Goal: Information Seeking & Learning: Learn about a topic

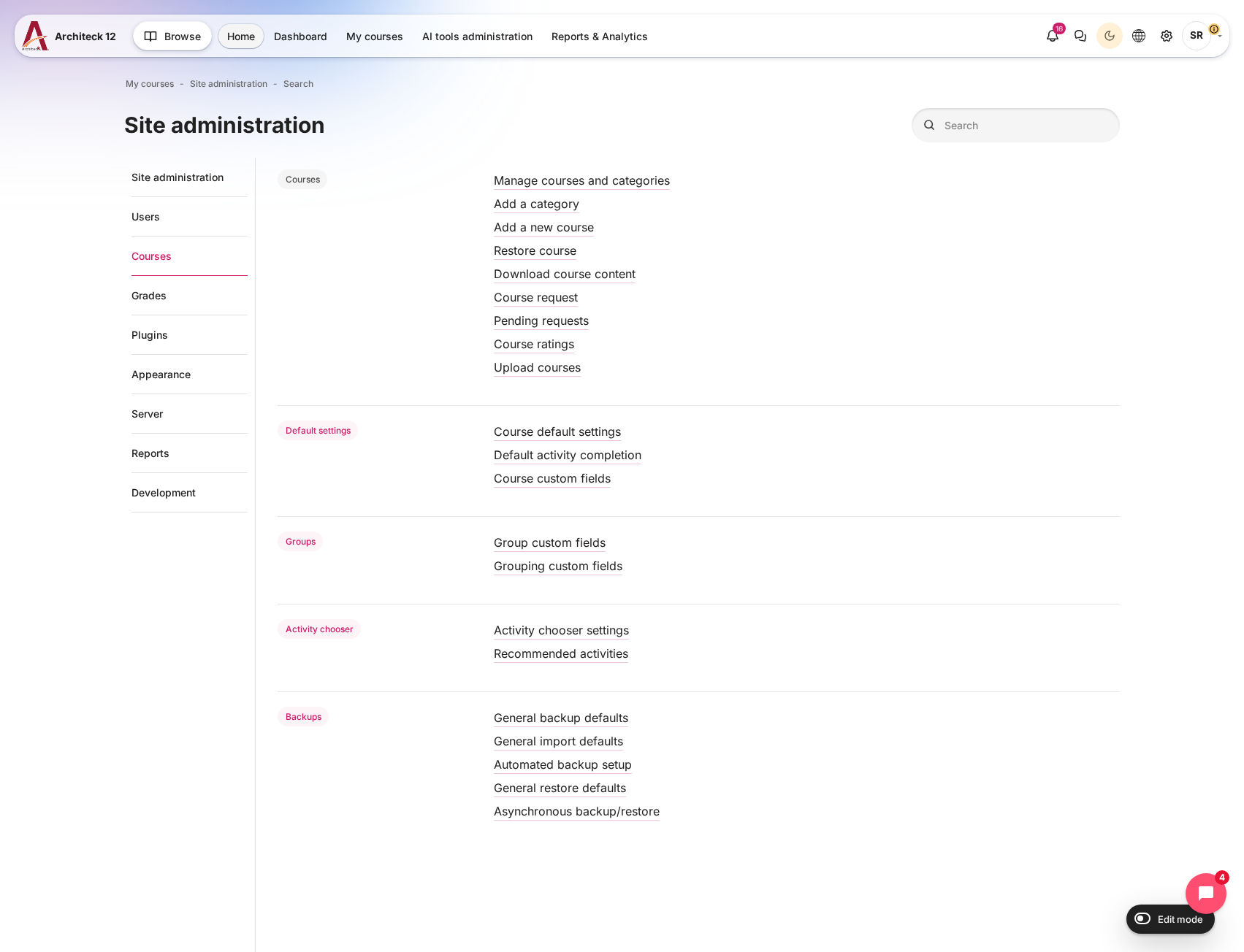
click at [172, 784] on ul "Site administration Users Courses Grades Plugins Appearance Server Reports Deve…" at bounding box center [190, 586] width 132 height 857
click at [383, 40] on link "My courses" at bounding box center [375, 36] width 74 height 24
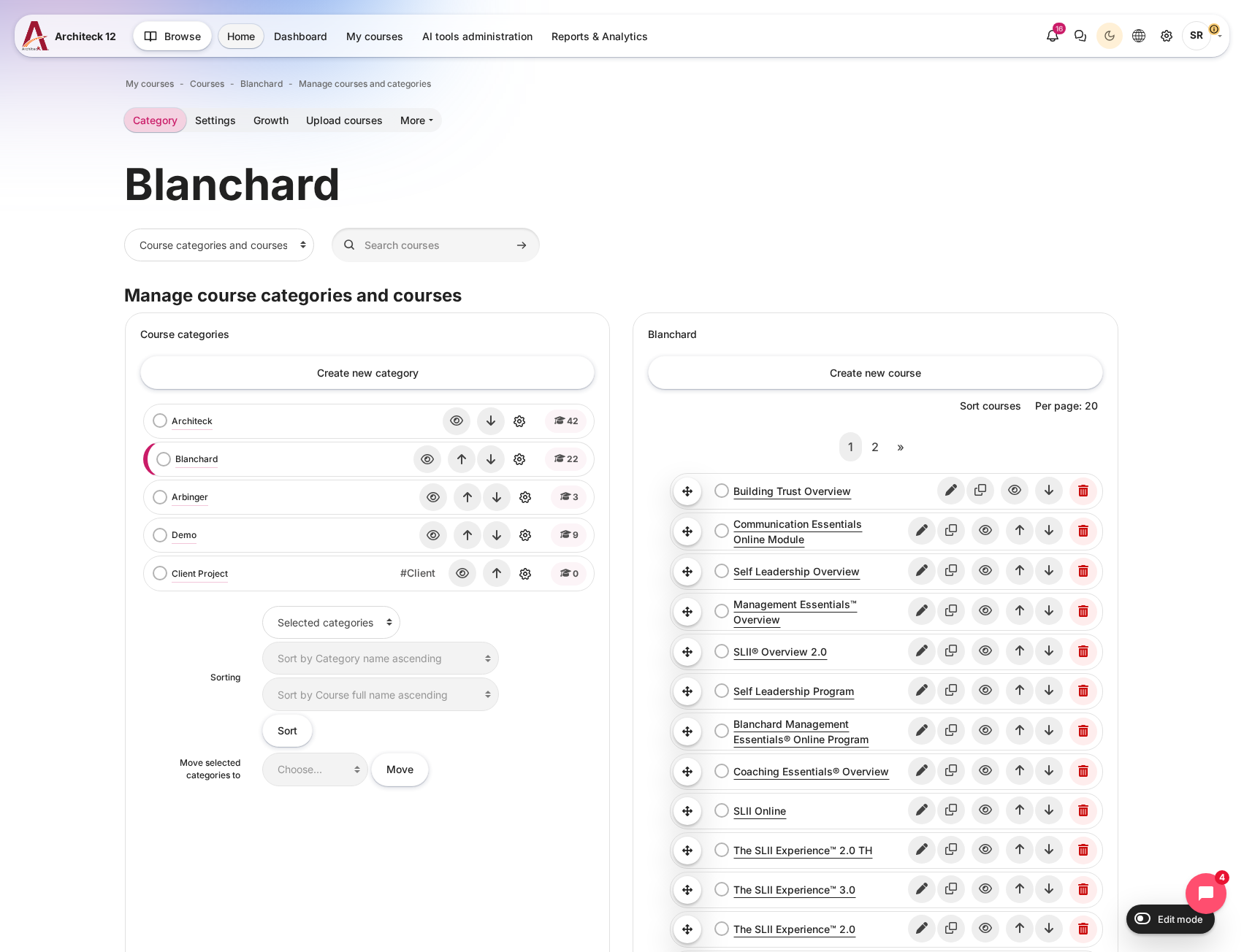
scroll to position [201, 0]
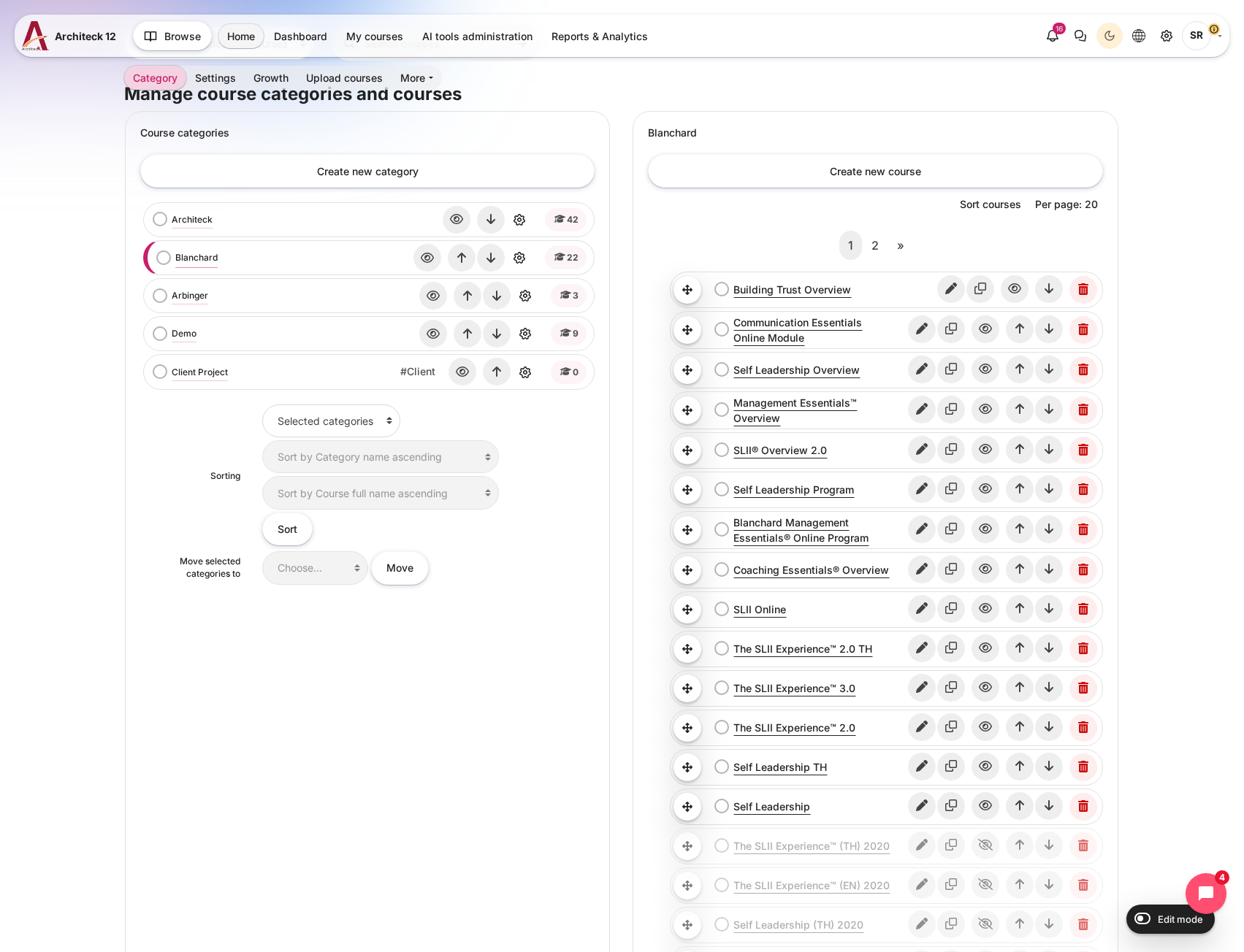
click at [184, 263] on link "Blanchard" at bounding box center [196, 257] width 42 height 13
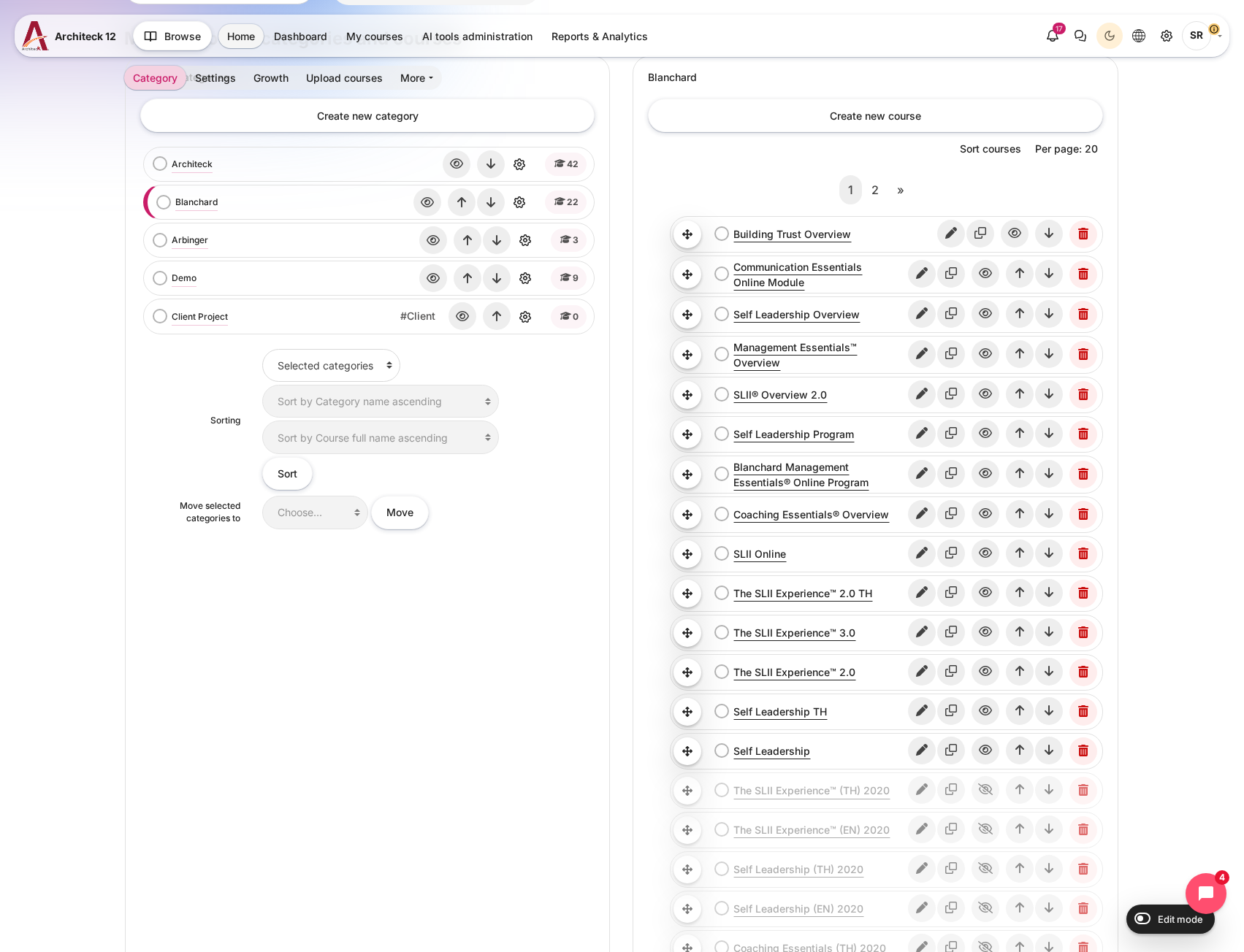
scroll to position [365, 0]
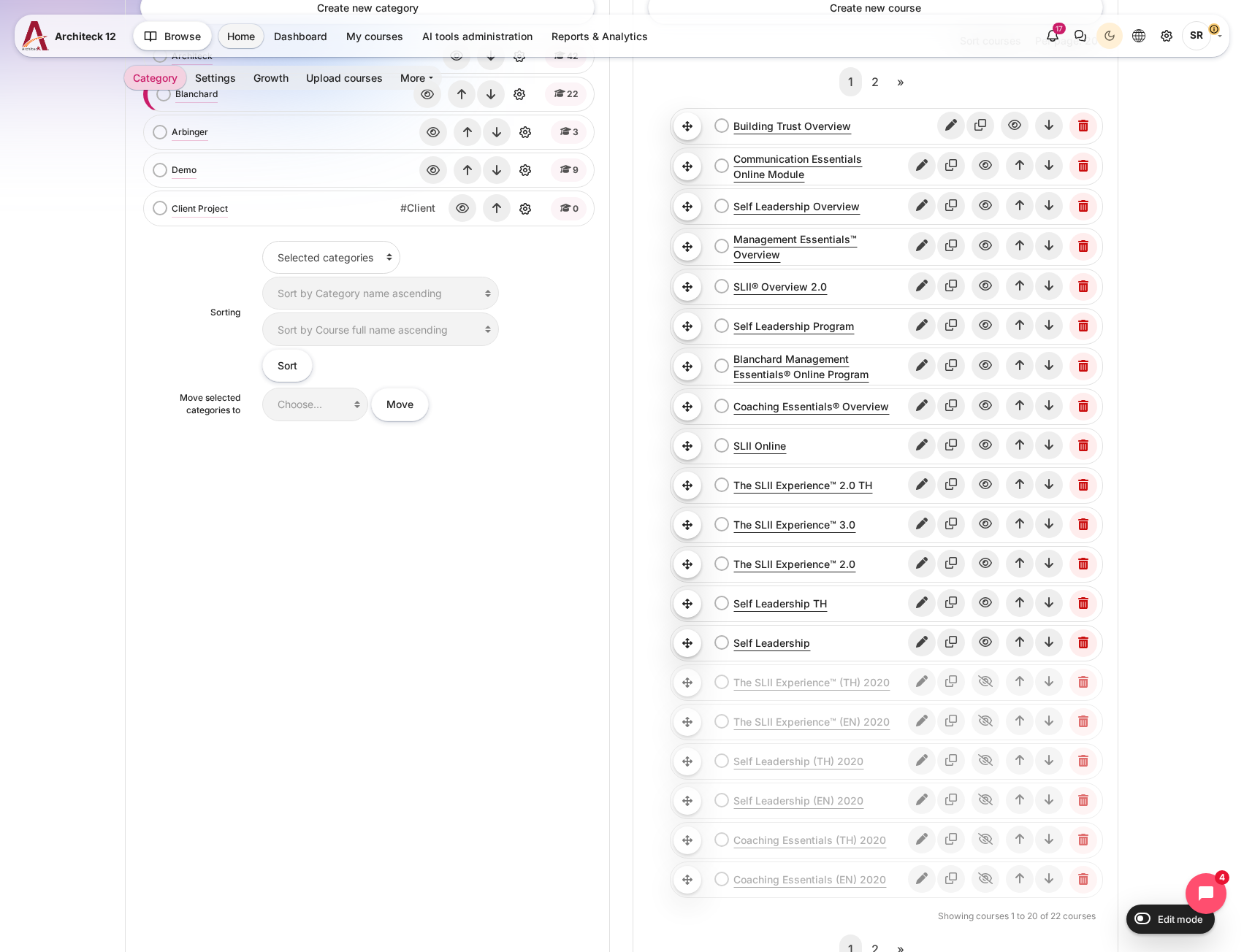
click at [372, 638] on div "Create new category Architeck bulk action selection Architeck" at bounding box center [368, 500] width 483 height 1047
click at [791, 645] on link "Self Leadership" at bounding box center [820, 642] width 173 height 15
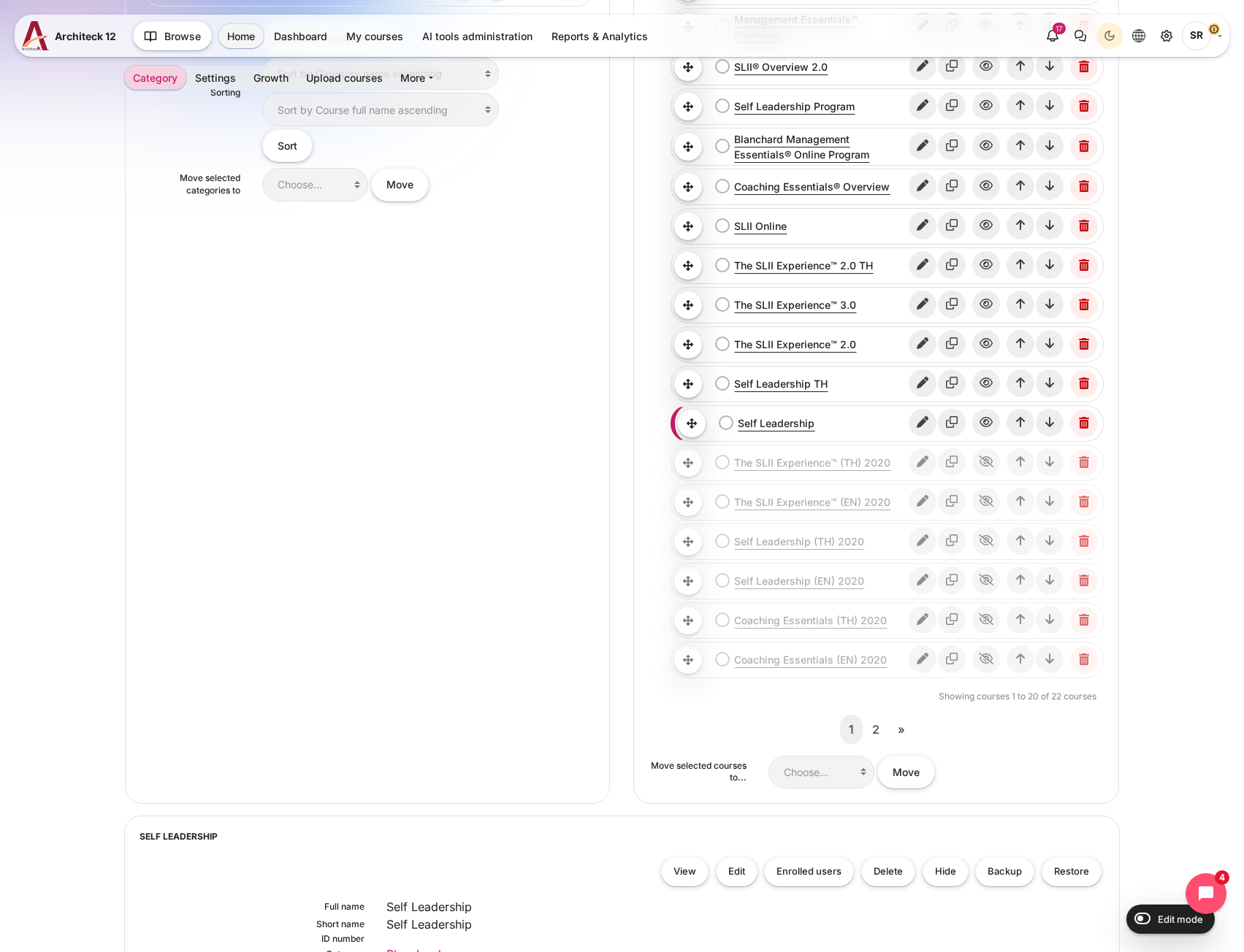
scroll to position [980, 0]
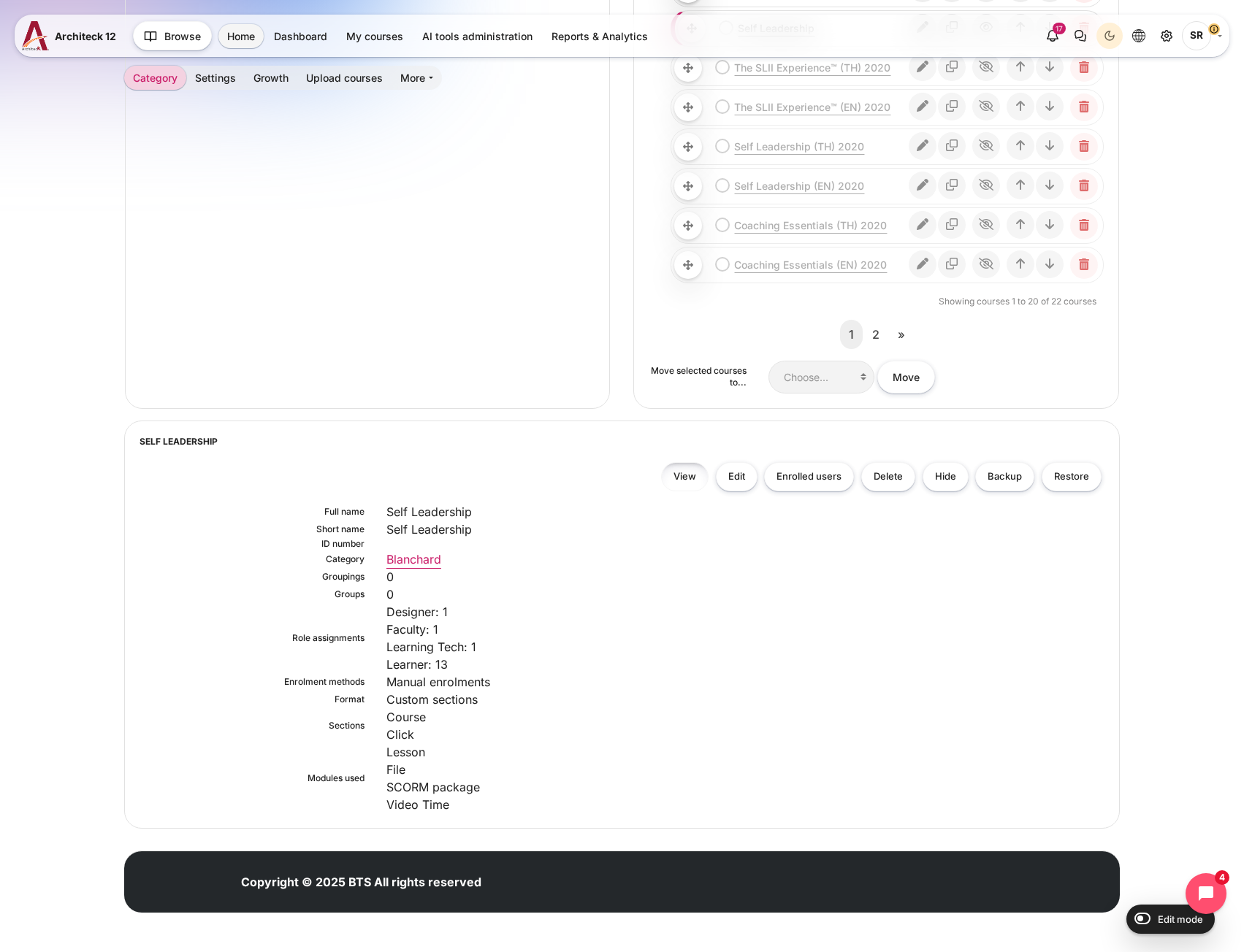
click at [691, 481] on link "View" at bounding box center [685, 478] width 48 height 30
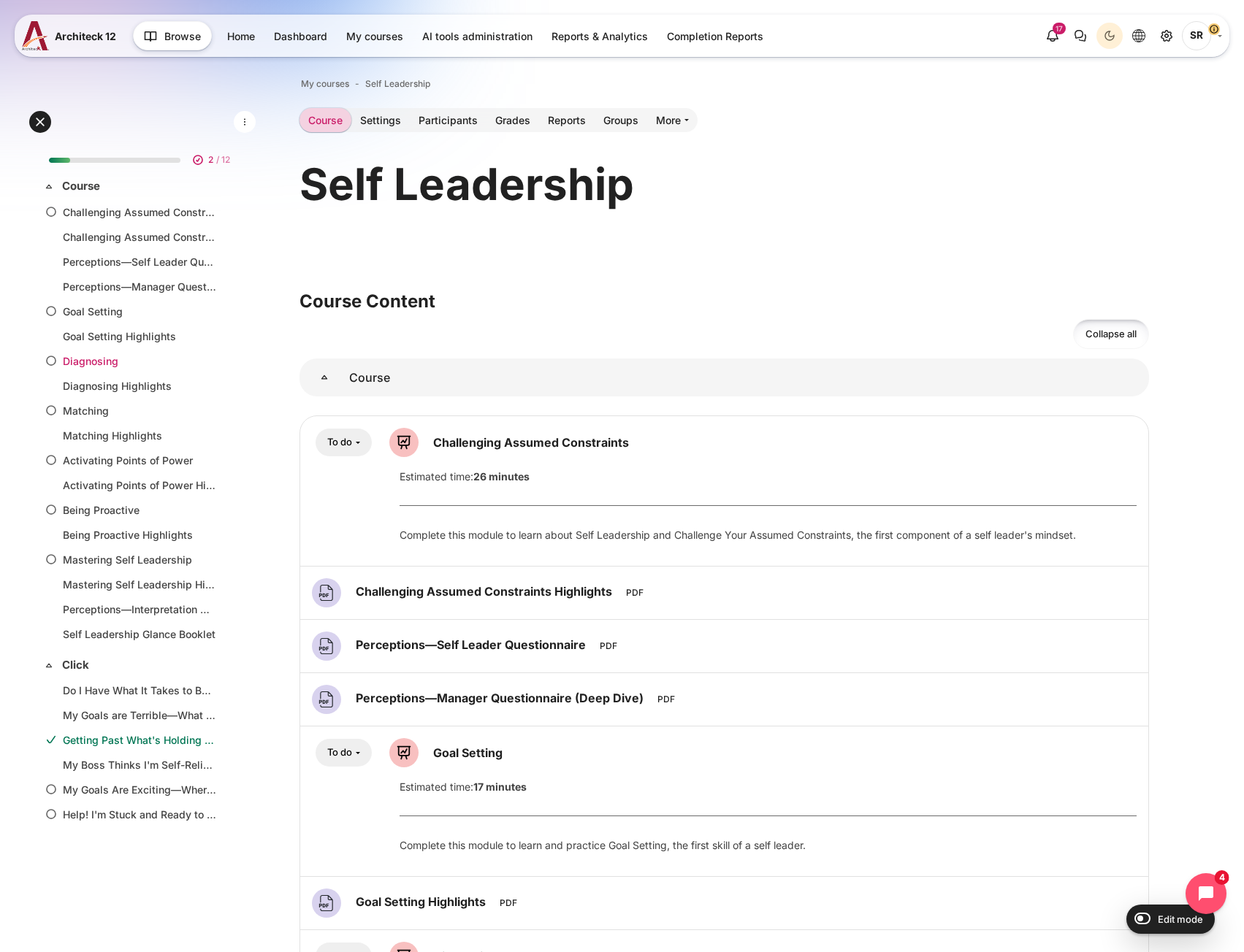
click at [113, 364] on link "Diagnosing" at bounding box center [139, 360] width 154 height 15
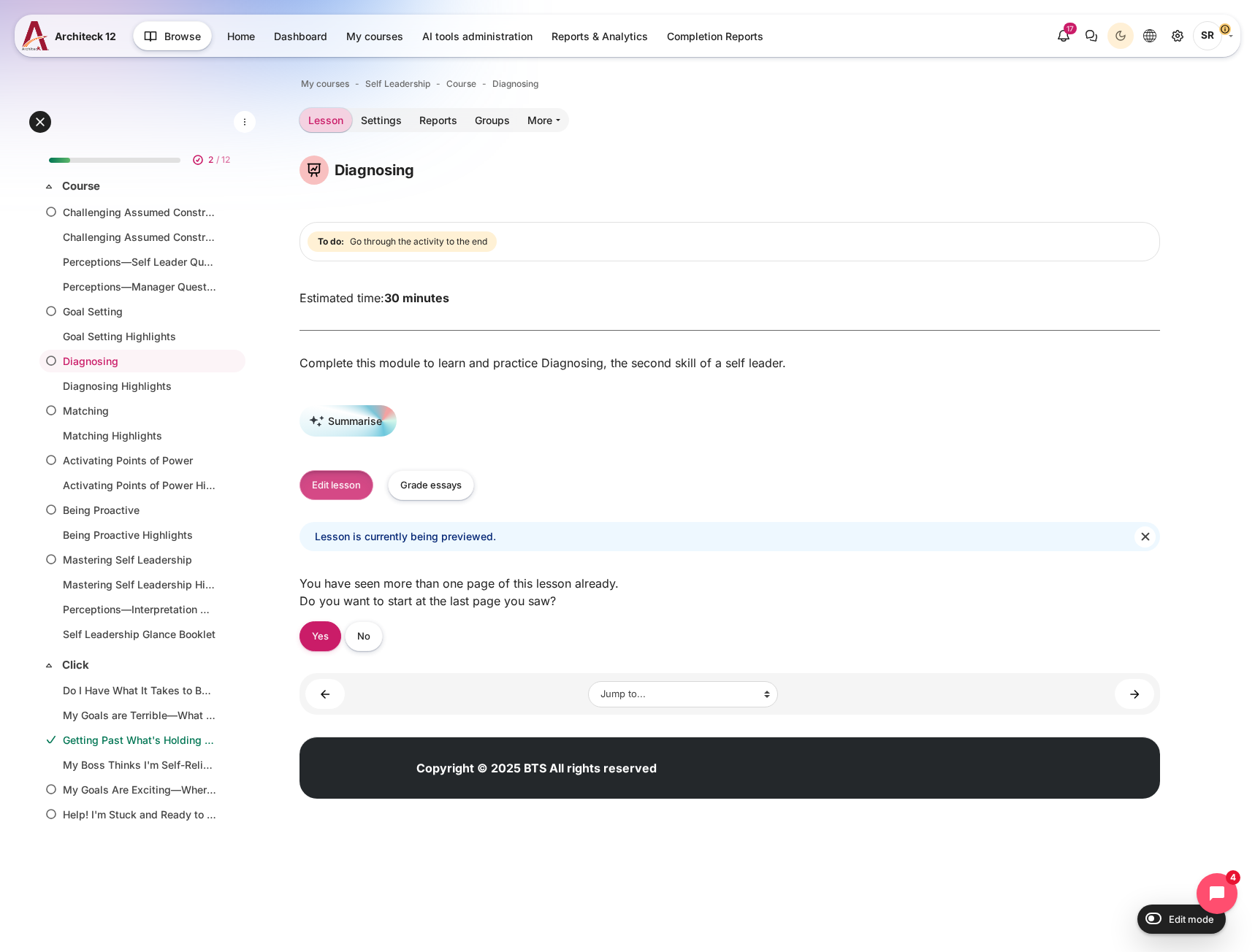
click at [312, 486] on button "Edit lesson" at bounding box center [336, 486] width 74 height 30
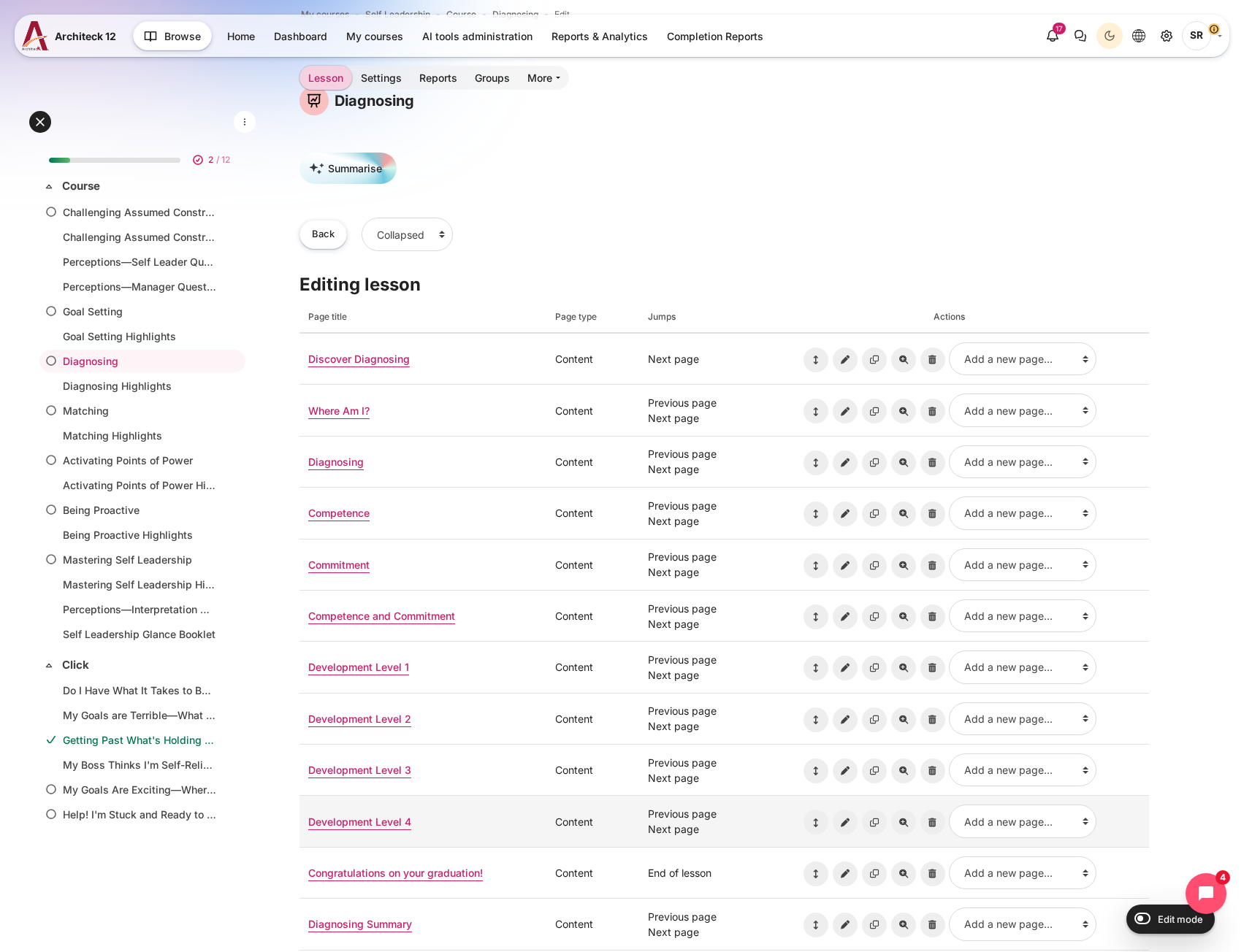
scroll to position [438, 0]
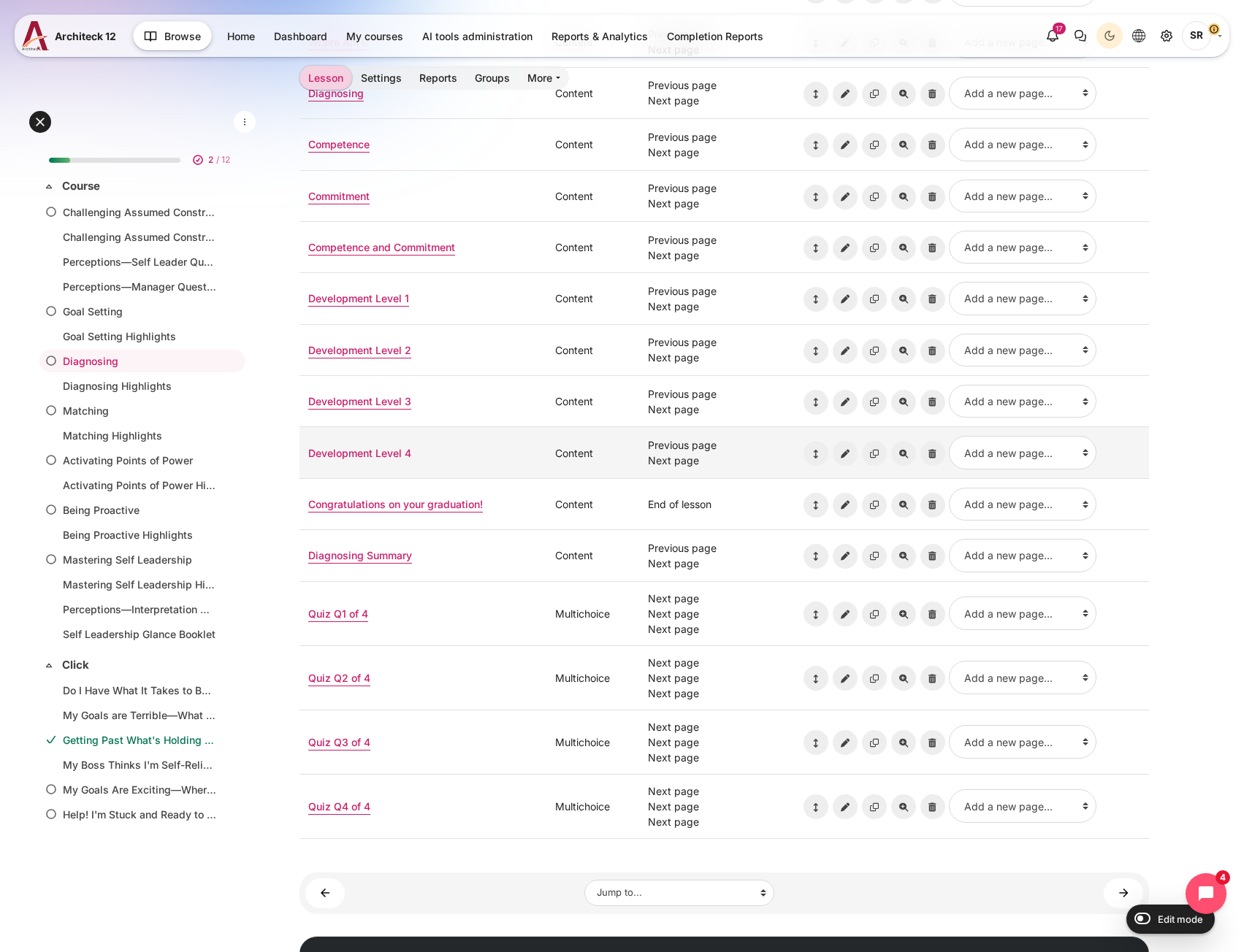
click at [371, 457] on link "Development Level 4" at bounding box center [360, 453] width 103 height 13
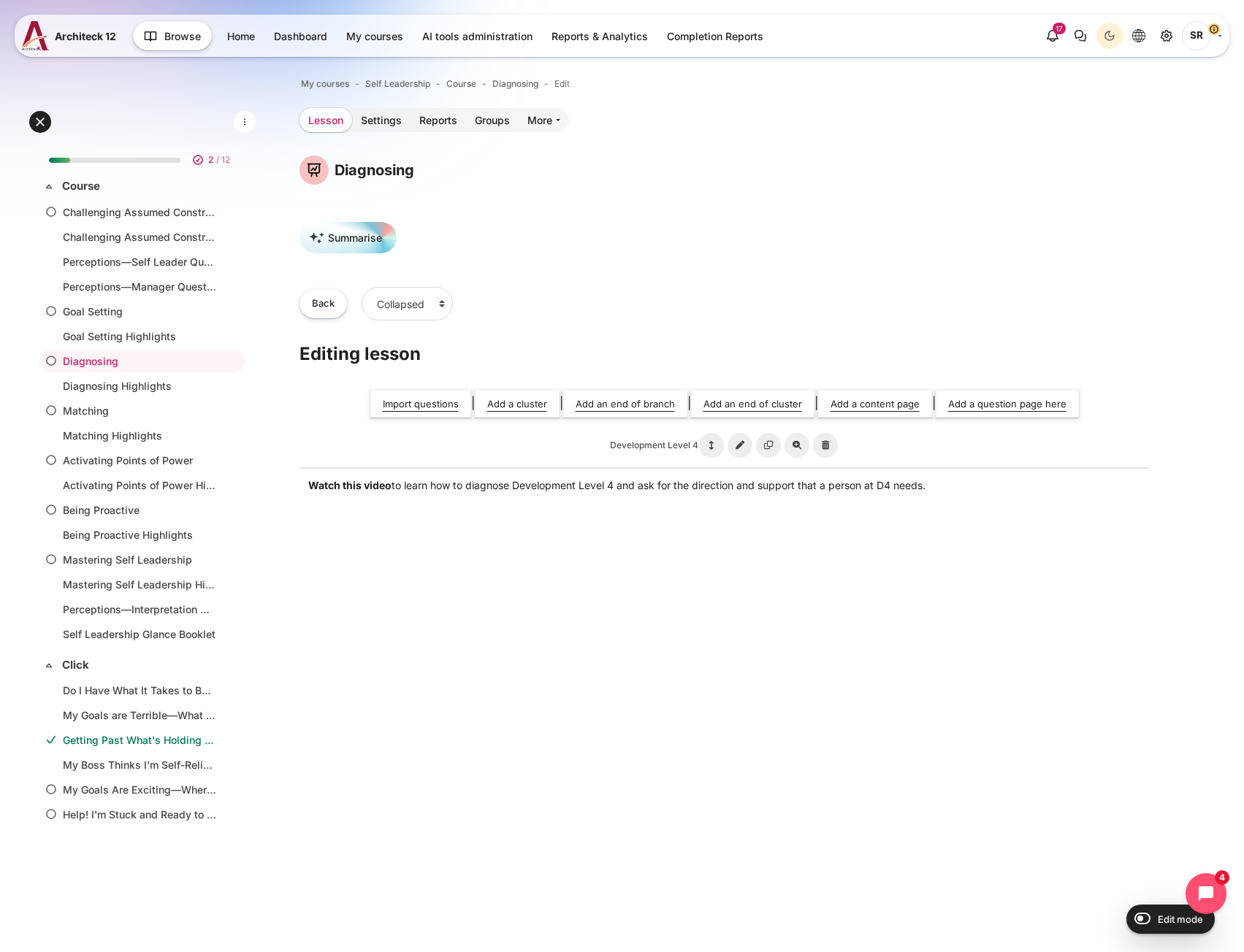
click at [327, 117] on link "Lesson" at bounding box center [326, 120] width 52 height 24
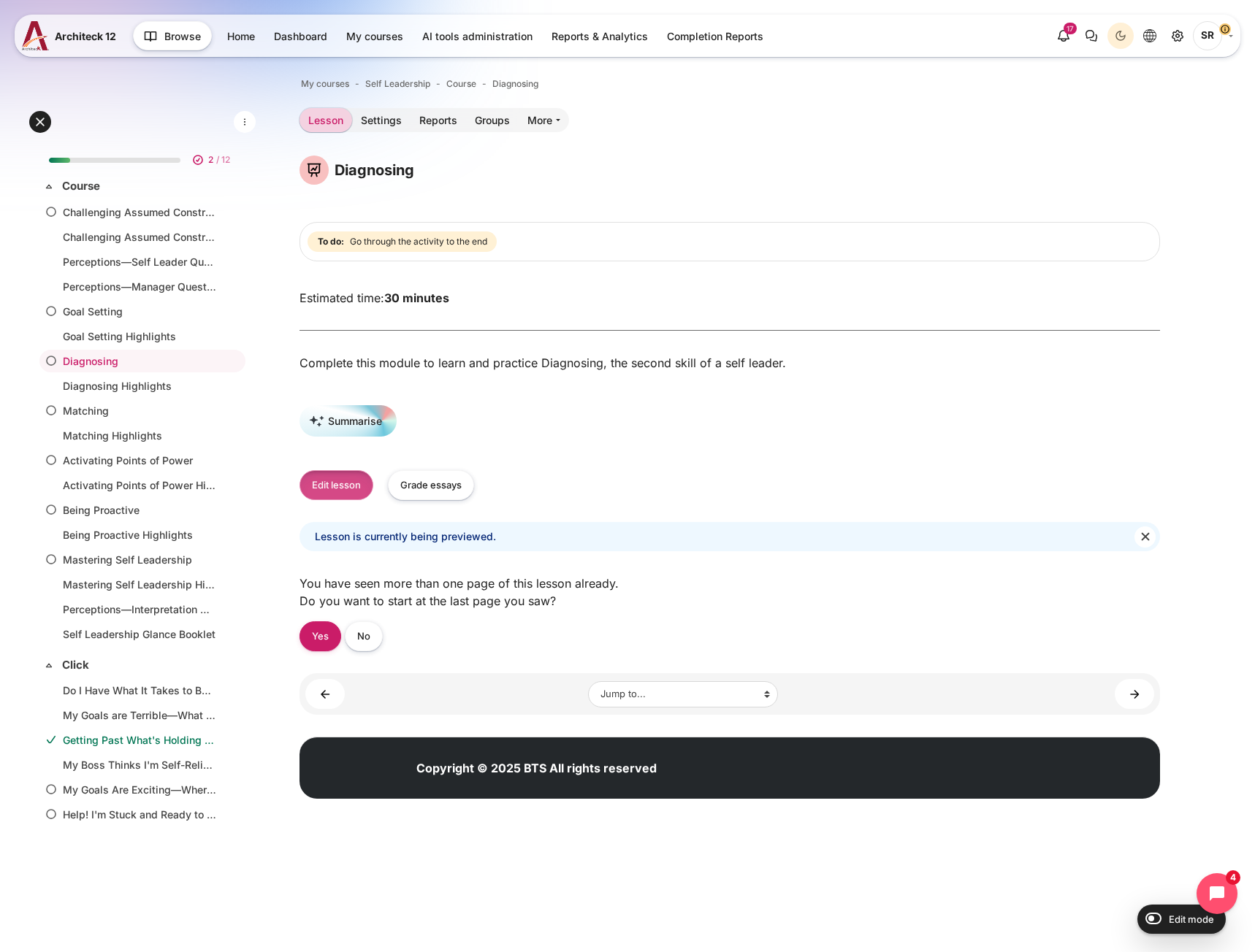
click at [349, 486] on button "Edit lesson" at bounding box center [336, 486] width 74 height 30
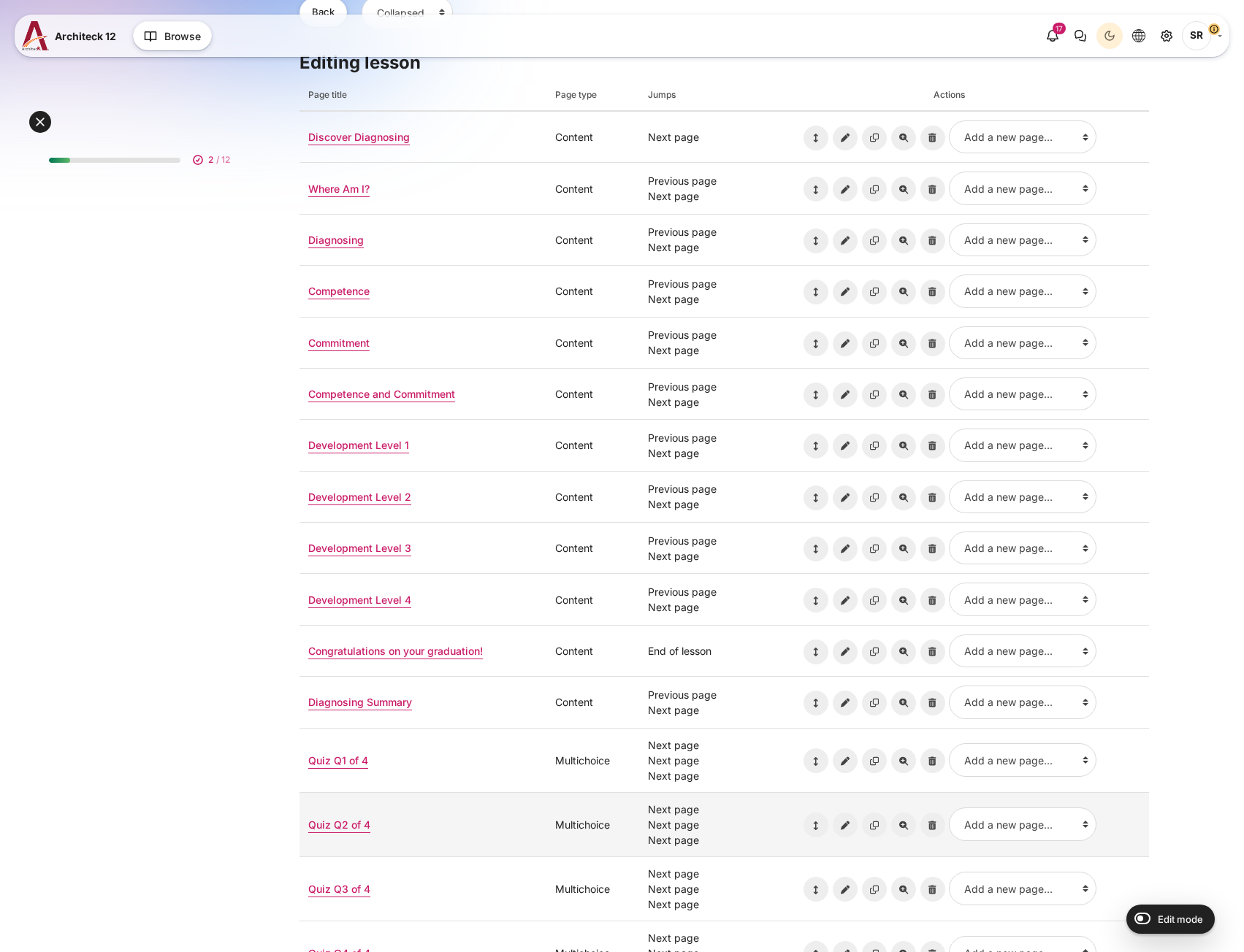
scroll to position [511, 0]
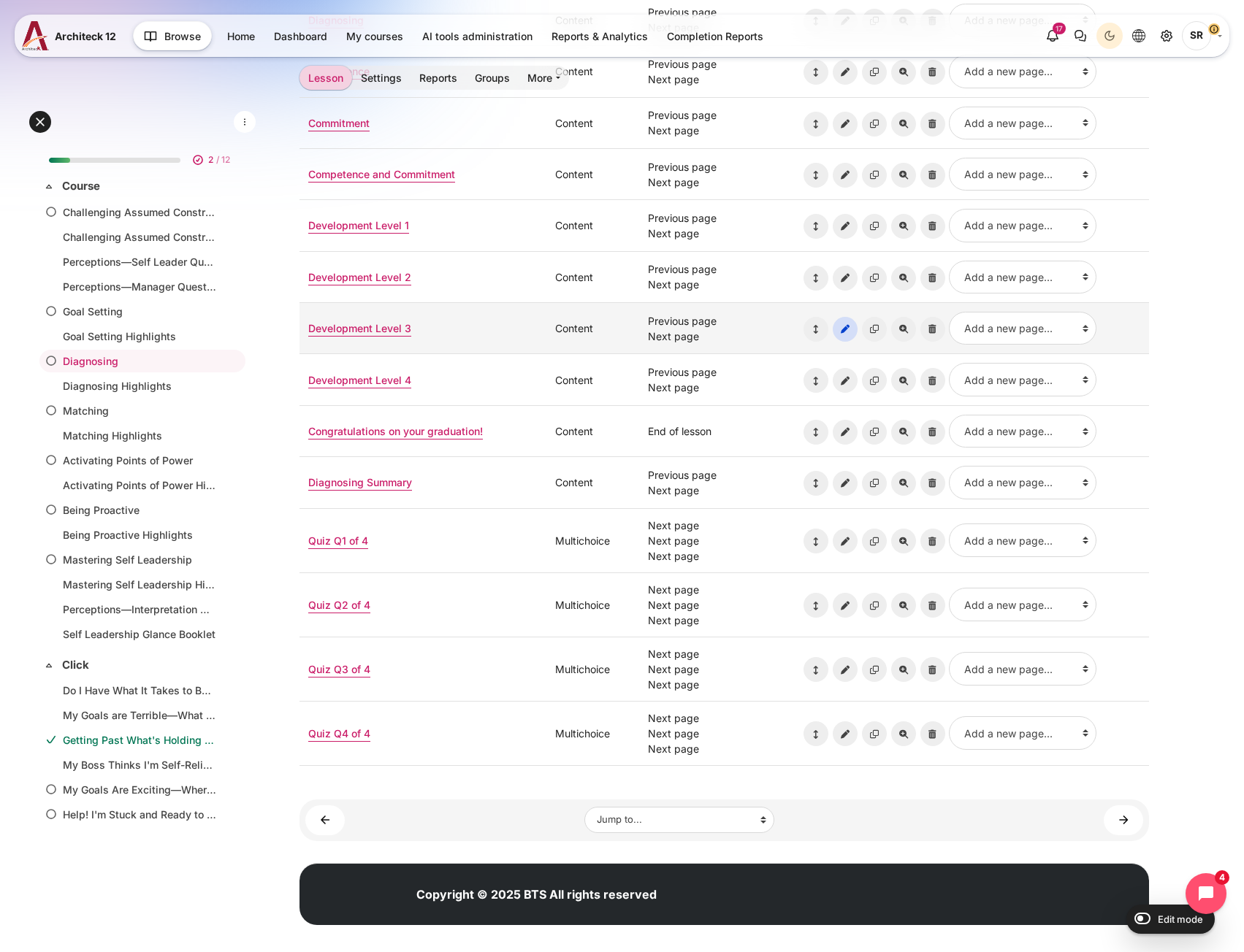
click at [845, 330] on icon "Update page: Development Level 3" at bounding box center [845, 329] width 25 height 25
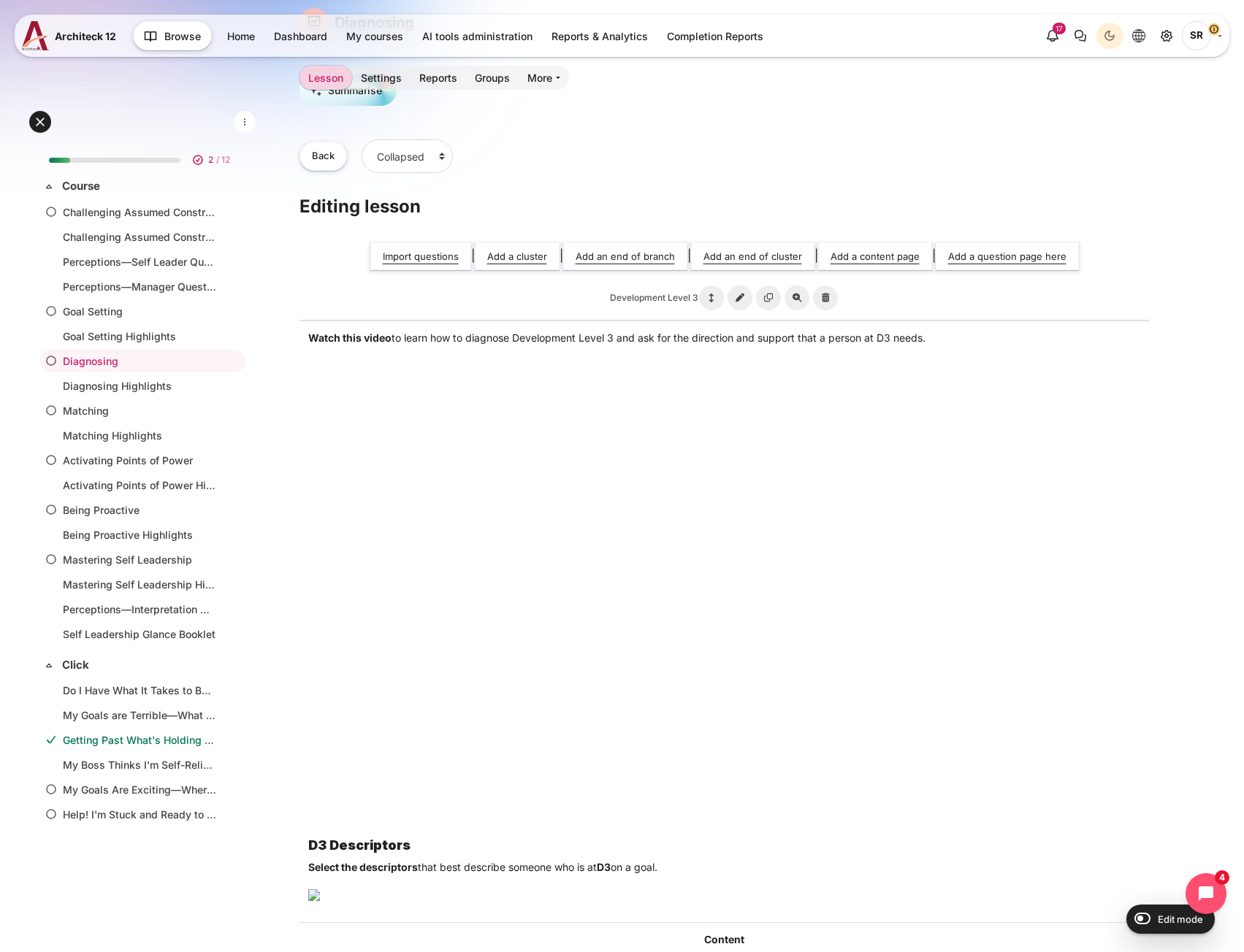
scroll to position [146, 0]
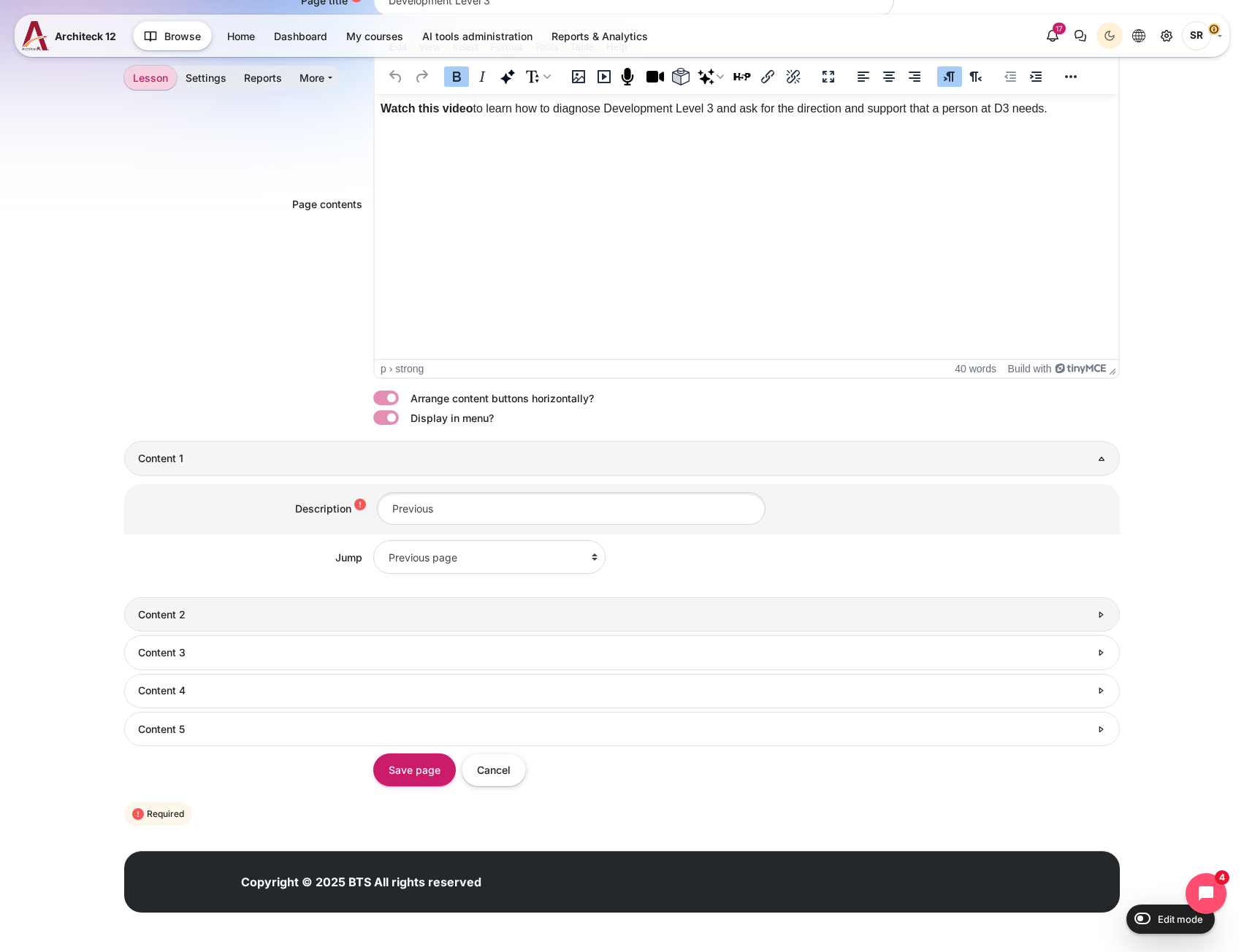
scroll to position [497, 0]
click at [300, 611] on h3 "Content 2" at bounding box center [613, 615] width 952 height 13
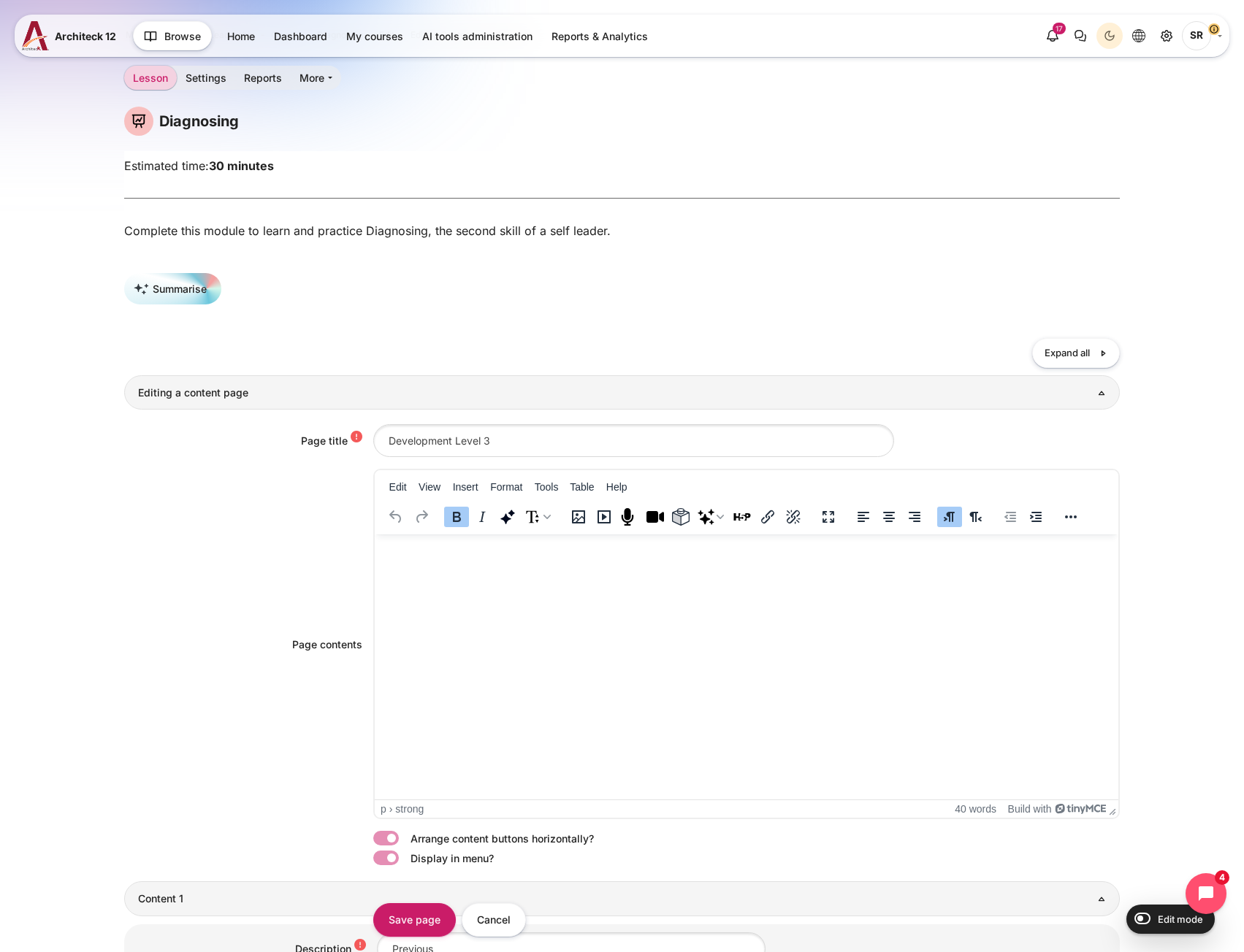
scroll to position [0, 0]
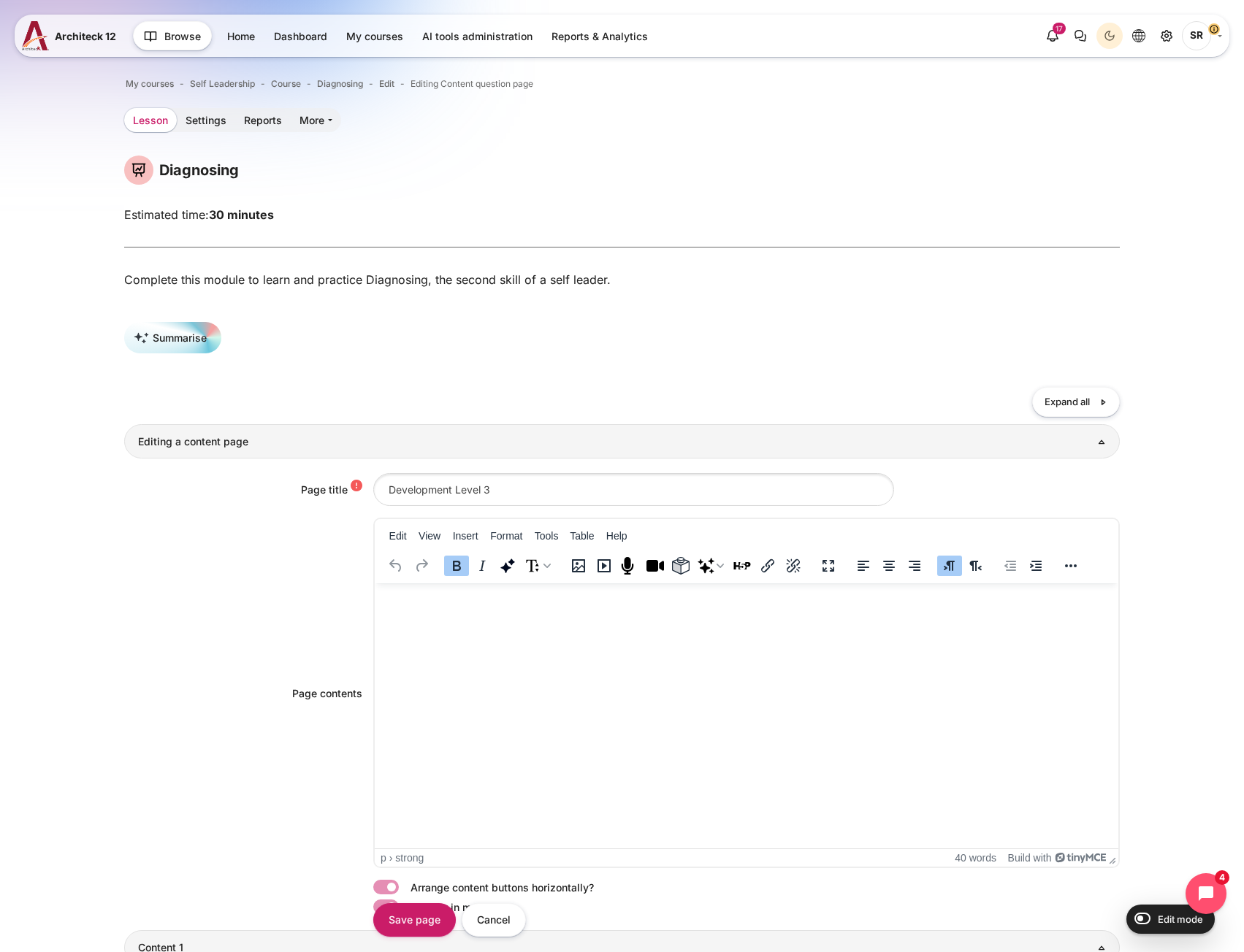
click at [155, 128] on link "Lesson" at bounding box center [151, 120] width 52 height 24
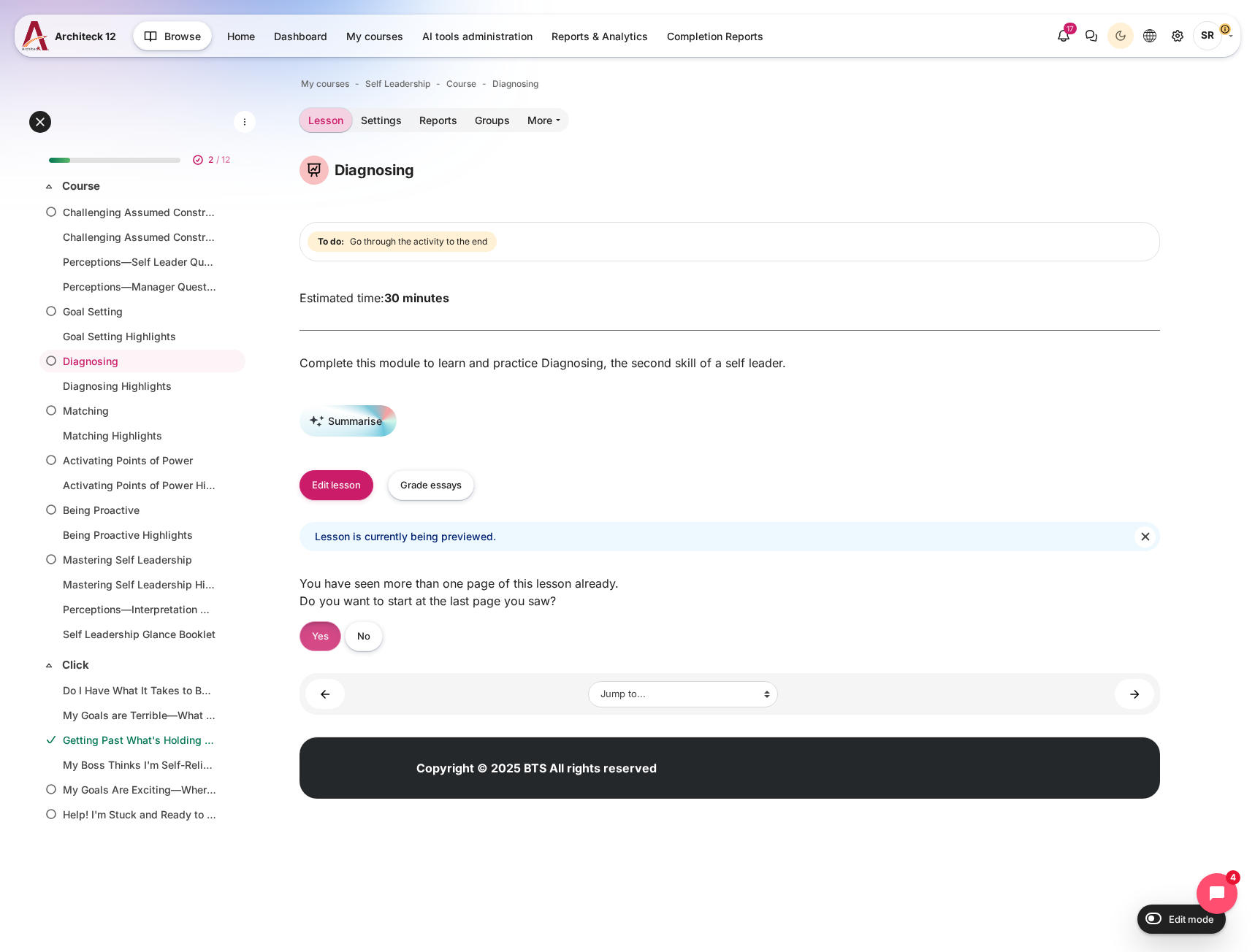
click at [329, 646] on link "Yes" at bounding box center [320, 637] width 42 height 30
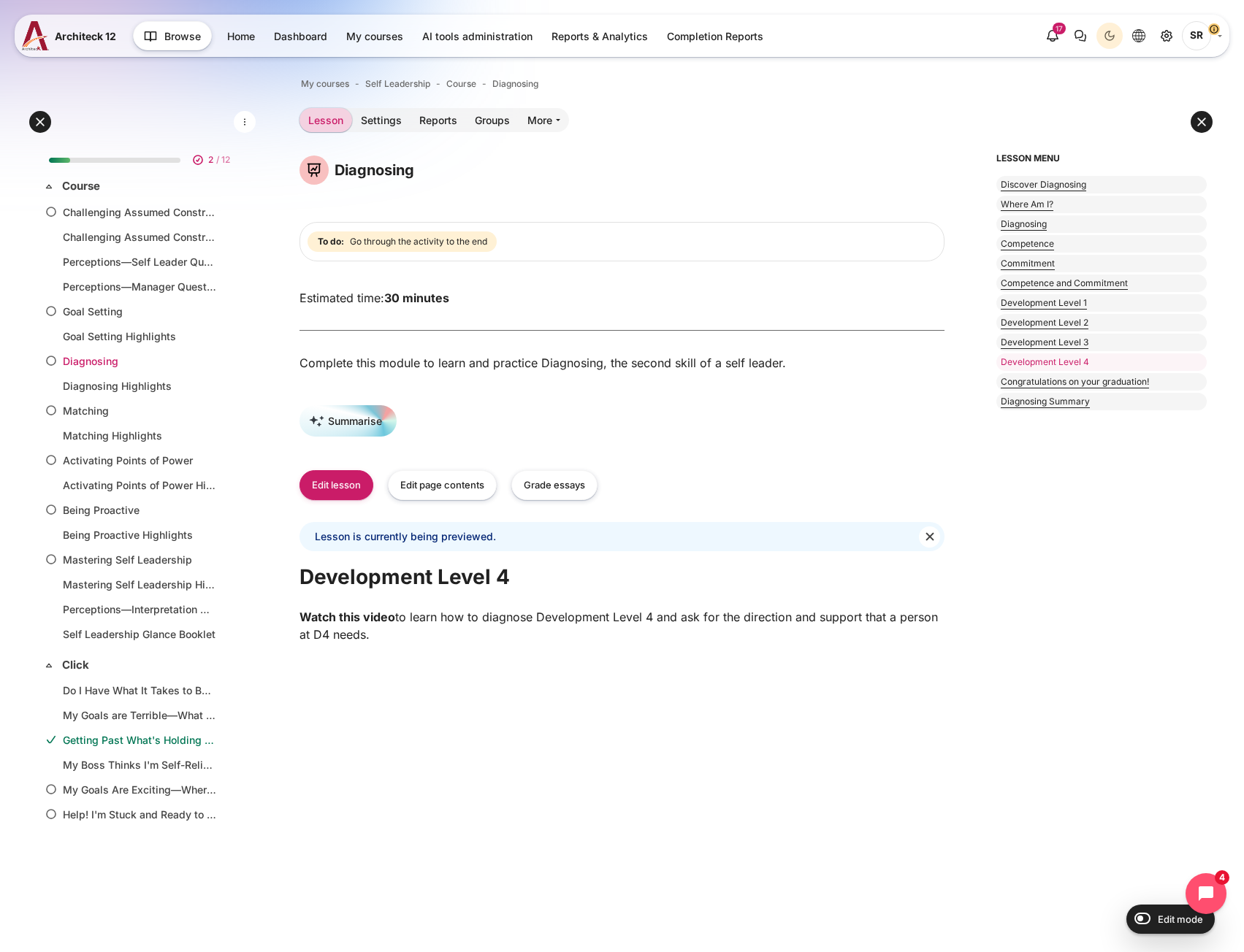
click at [124, 360] on link "Diagnosing" at bounding box center [139, 360] width 154 height 15
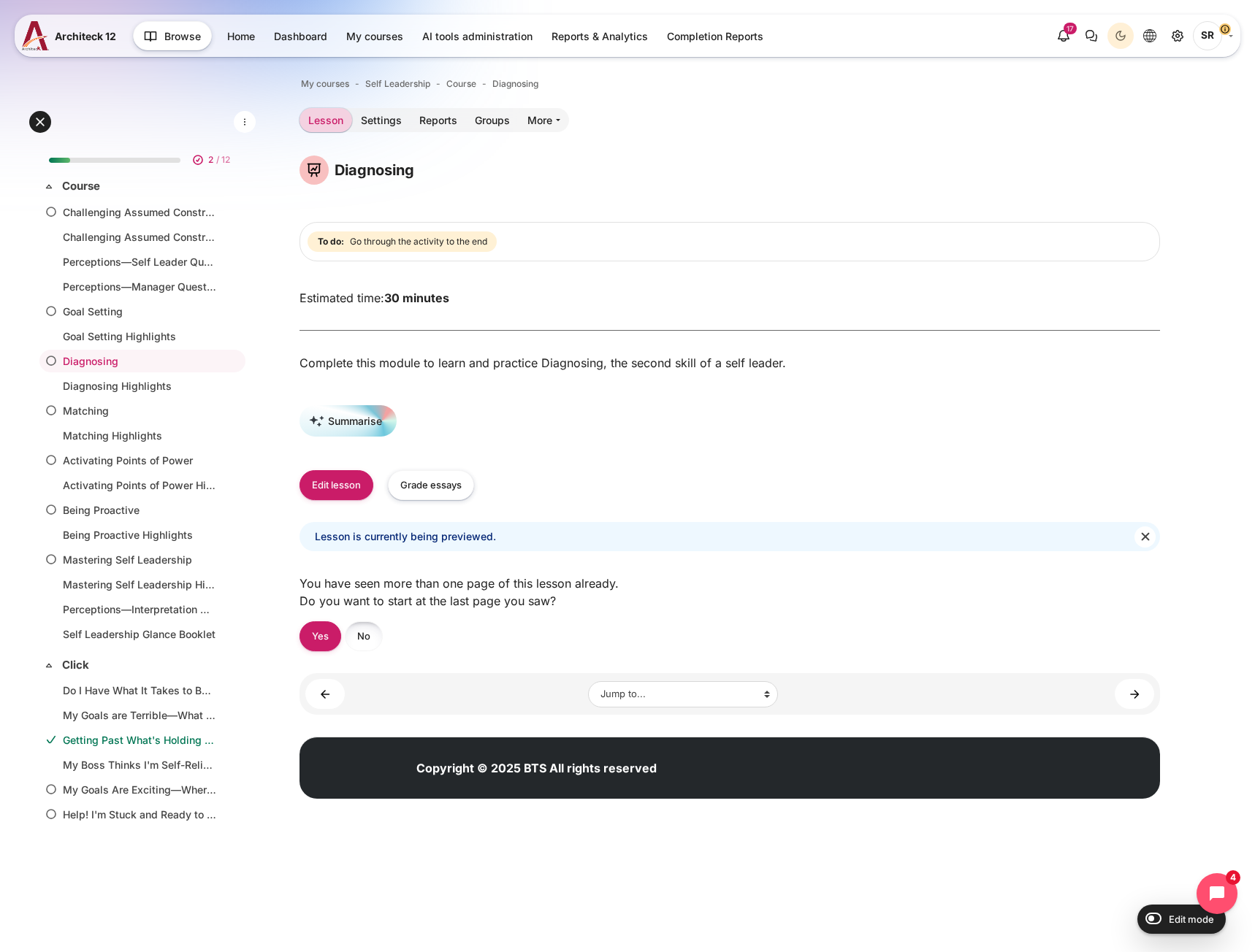
click at [365, 651] on link "No" at bounding box center [364, 637] width 38 height 30
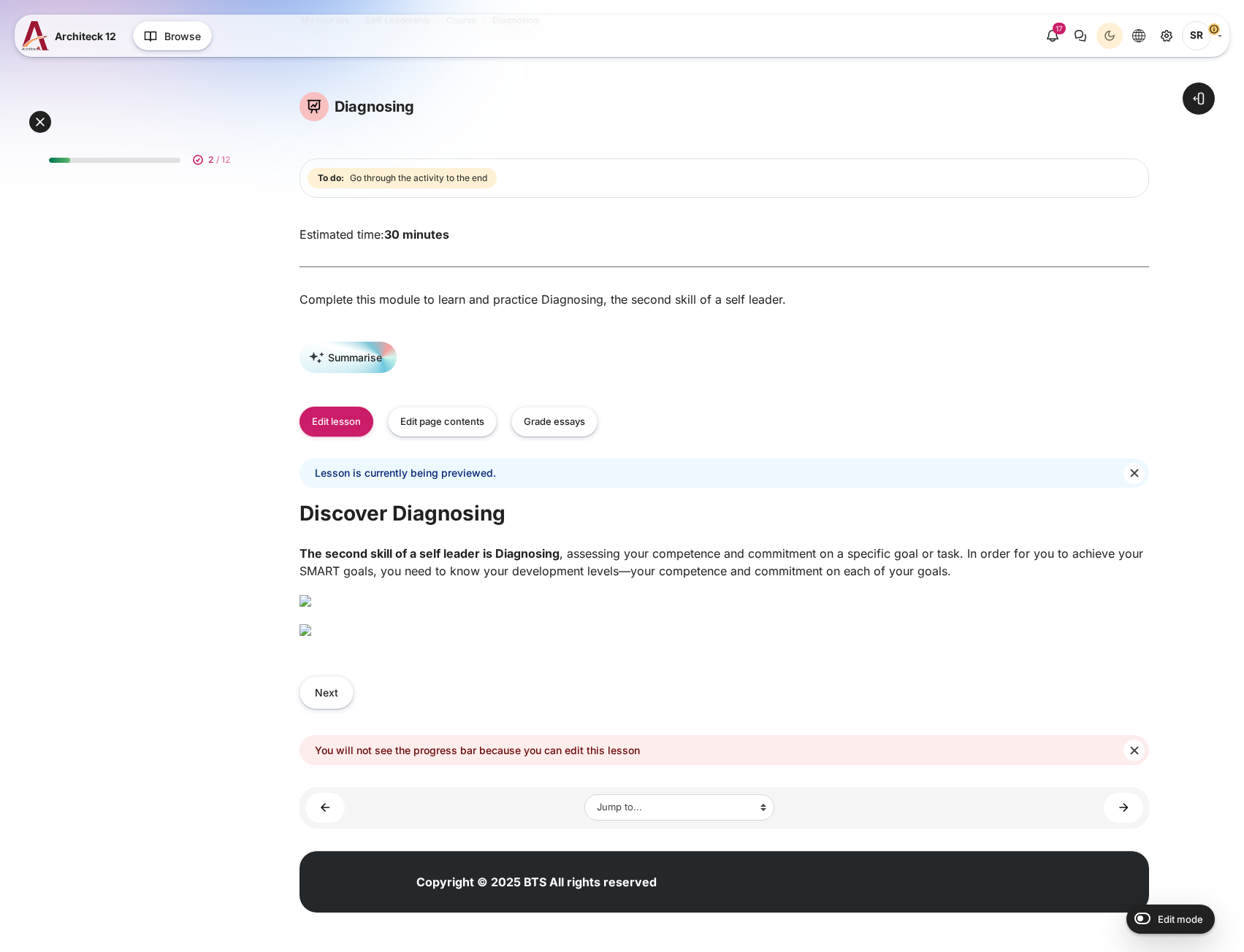
scroll to position [398, 0]
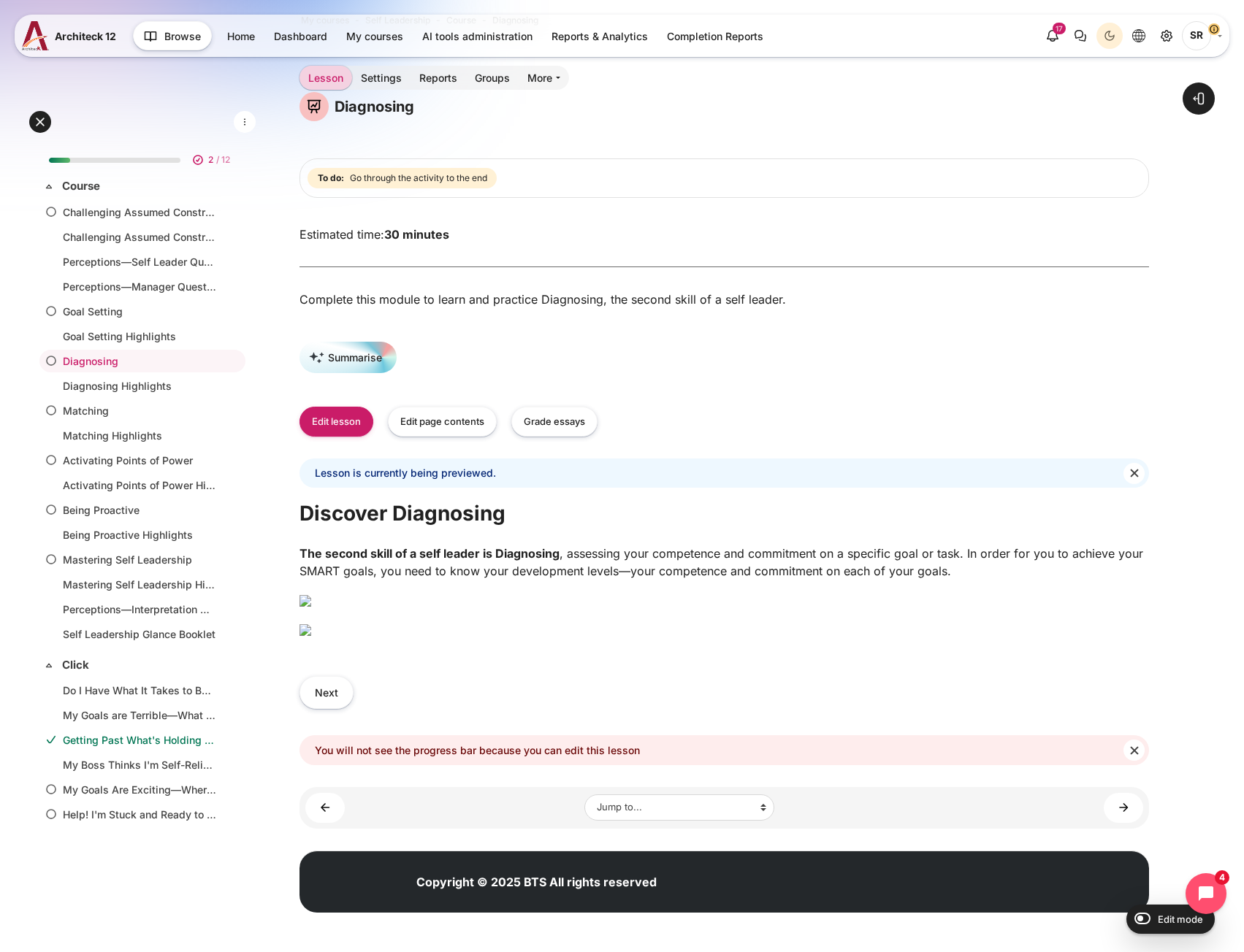
click at [311, 630] on img "Content" at bounding box center [305, 630] width 12 height 12
click at [326, 699] on button "Next" at bounding box center [326, 692] width 54 height 32
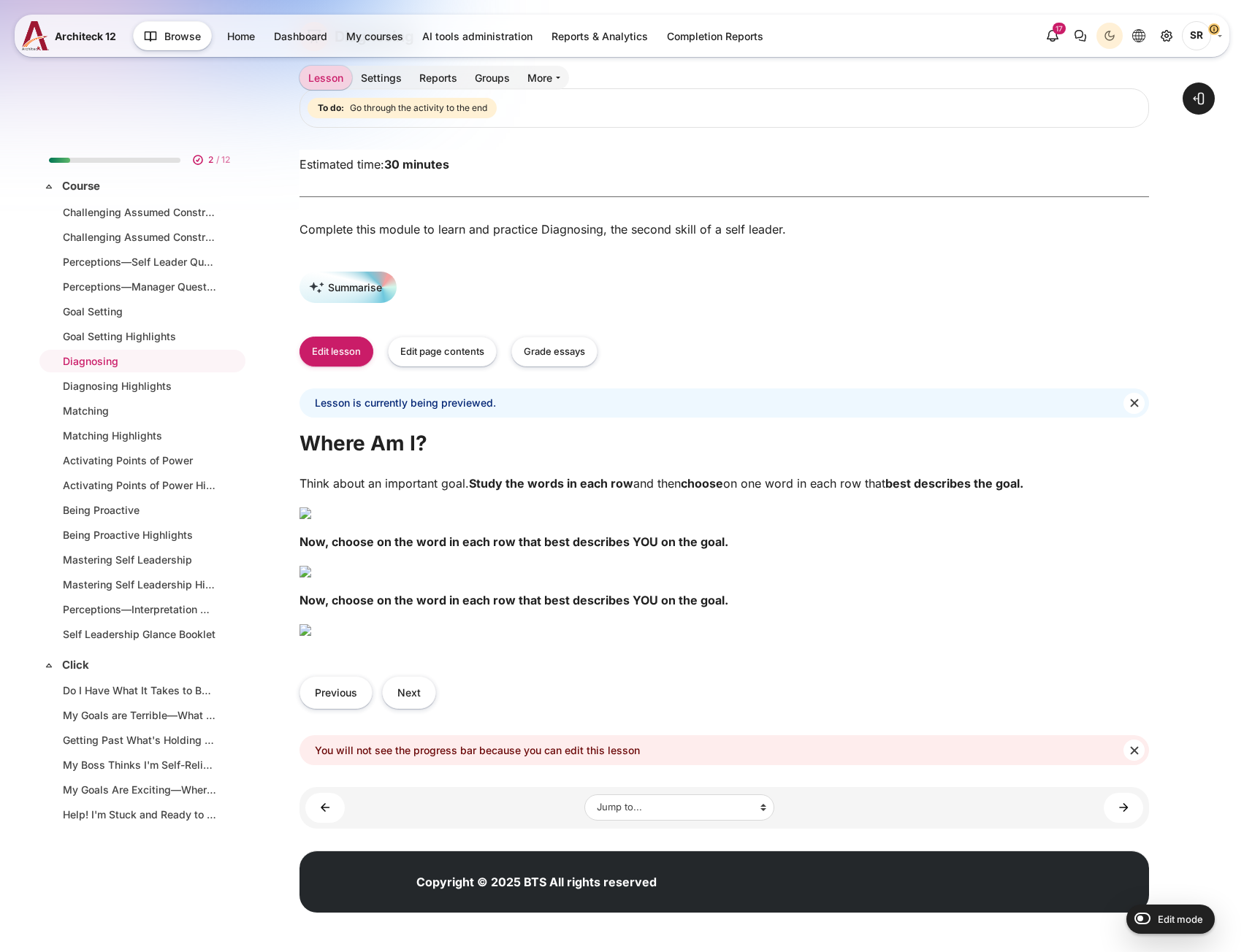
scroll to position [438, 0]
click at [311, 508] on img "Content" at bounding box center [305, 513] width 12 height 12
click at [407, 687] on button "Next" at bounding box center [409, 692] width 54 height 32
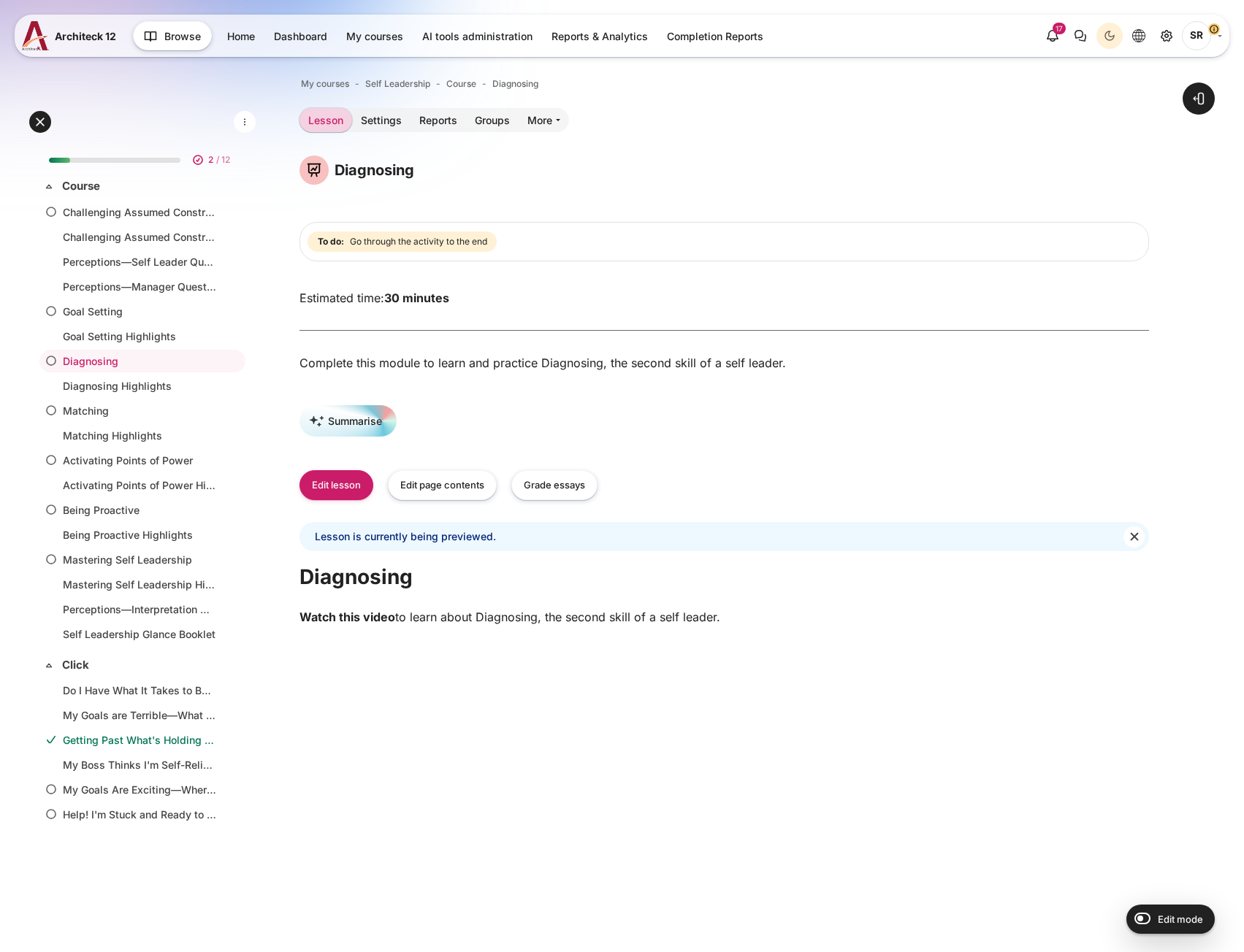
click at [753, 486] on div "Edit lesson Edit page contents Grade essays" at bounding box center [724, 486] width 849 height 30
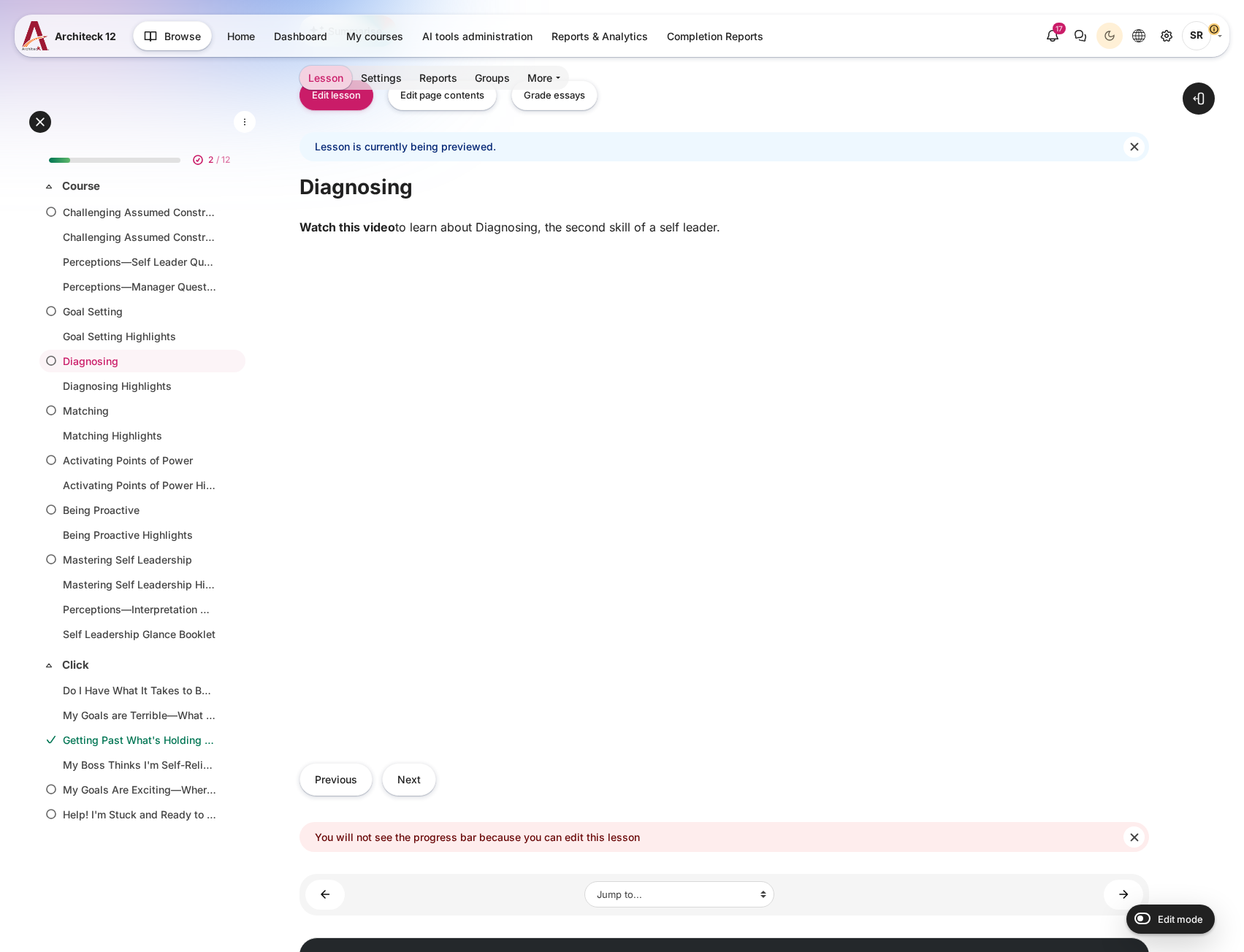
scroll to position [438, 0]
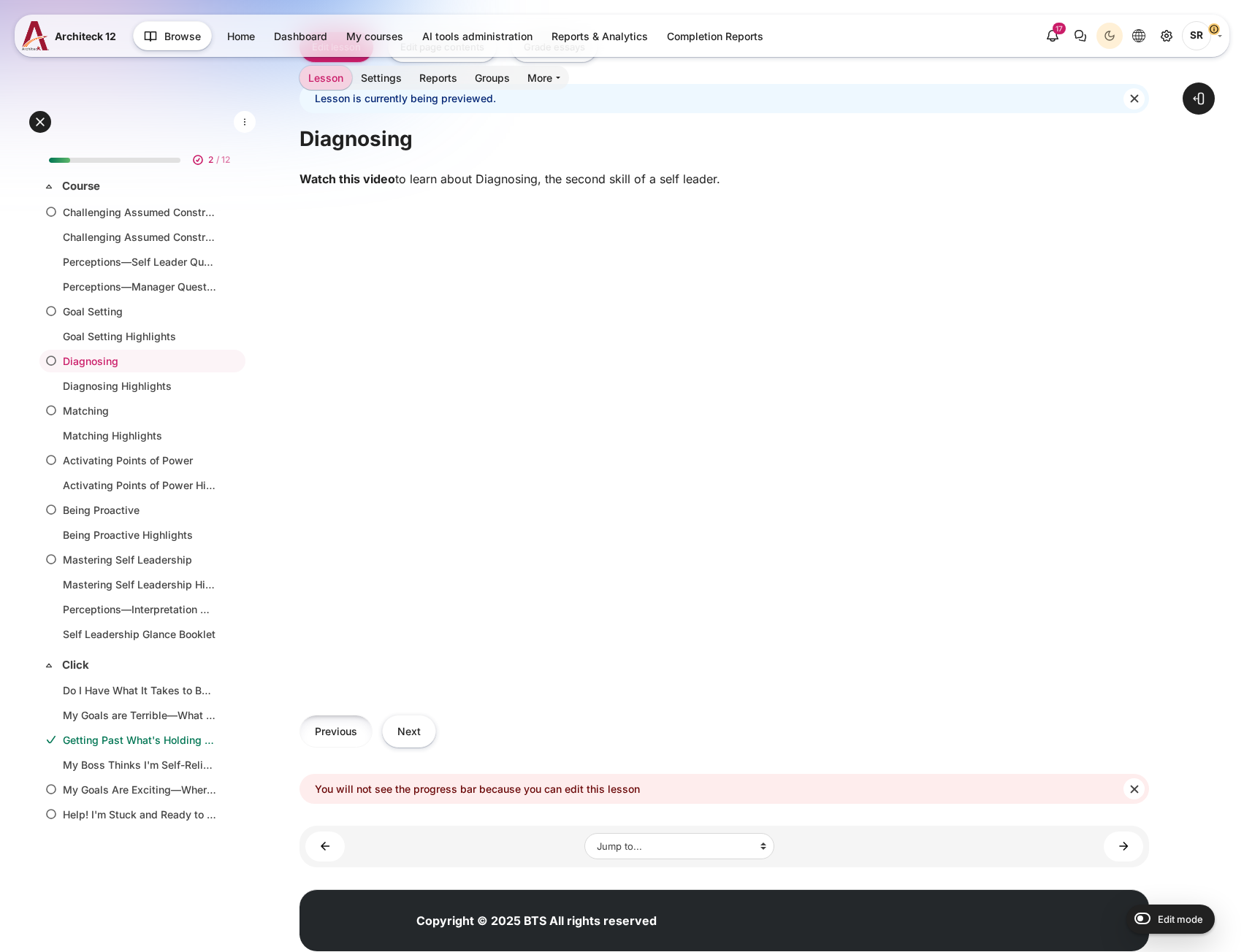
click at [347, 734] on button "Previous" at bounding box center [336, 731] width 73 height 32
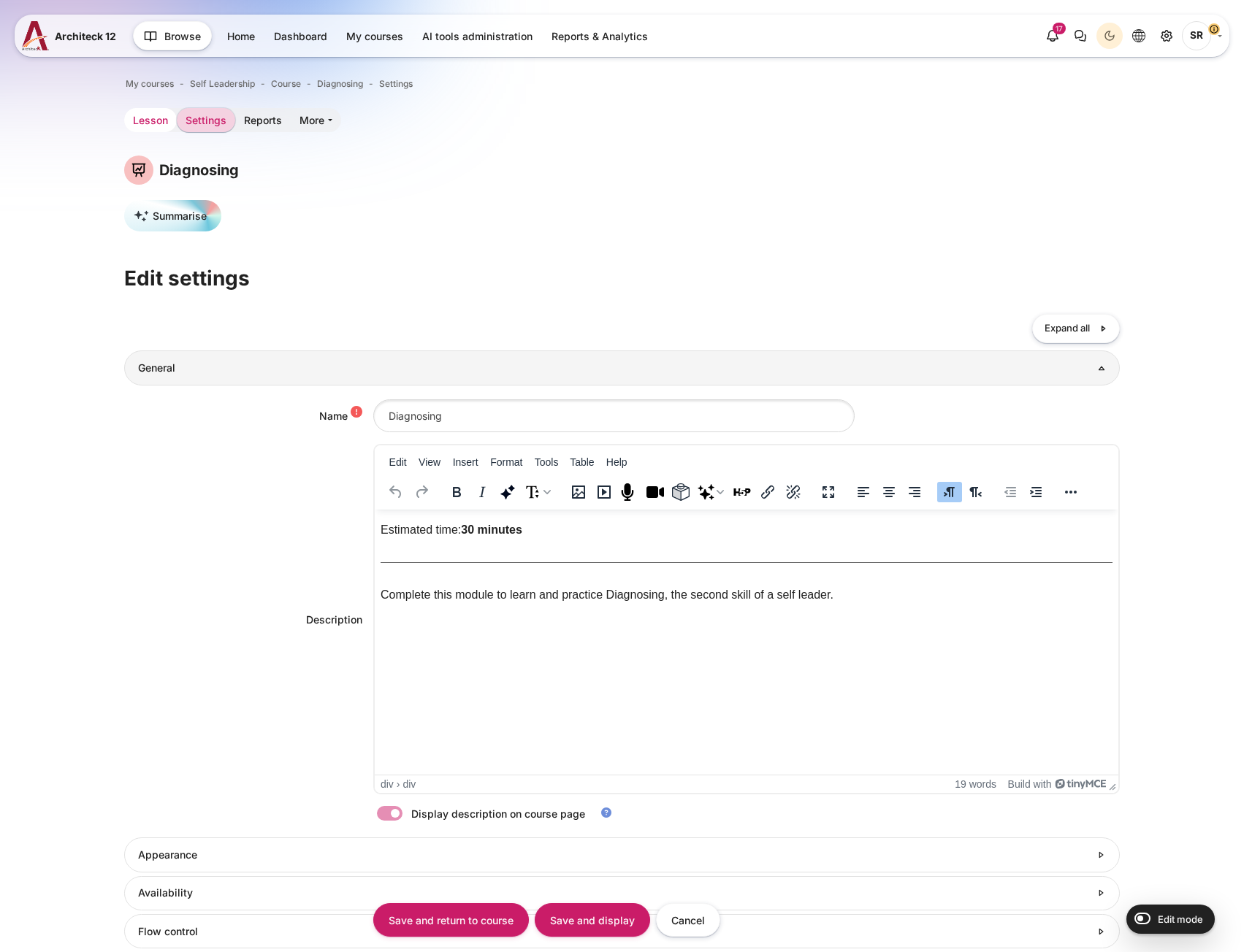
click at [150, 123] on link "Lesson" at bounding box center [151, 120] width 52 height 24
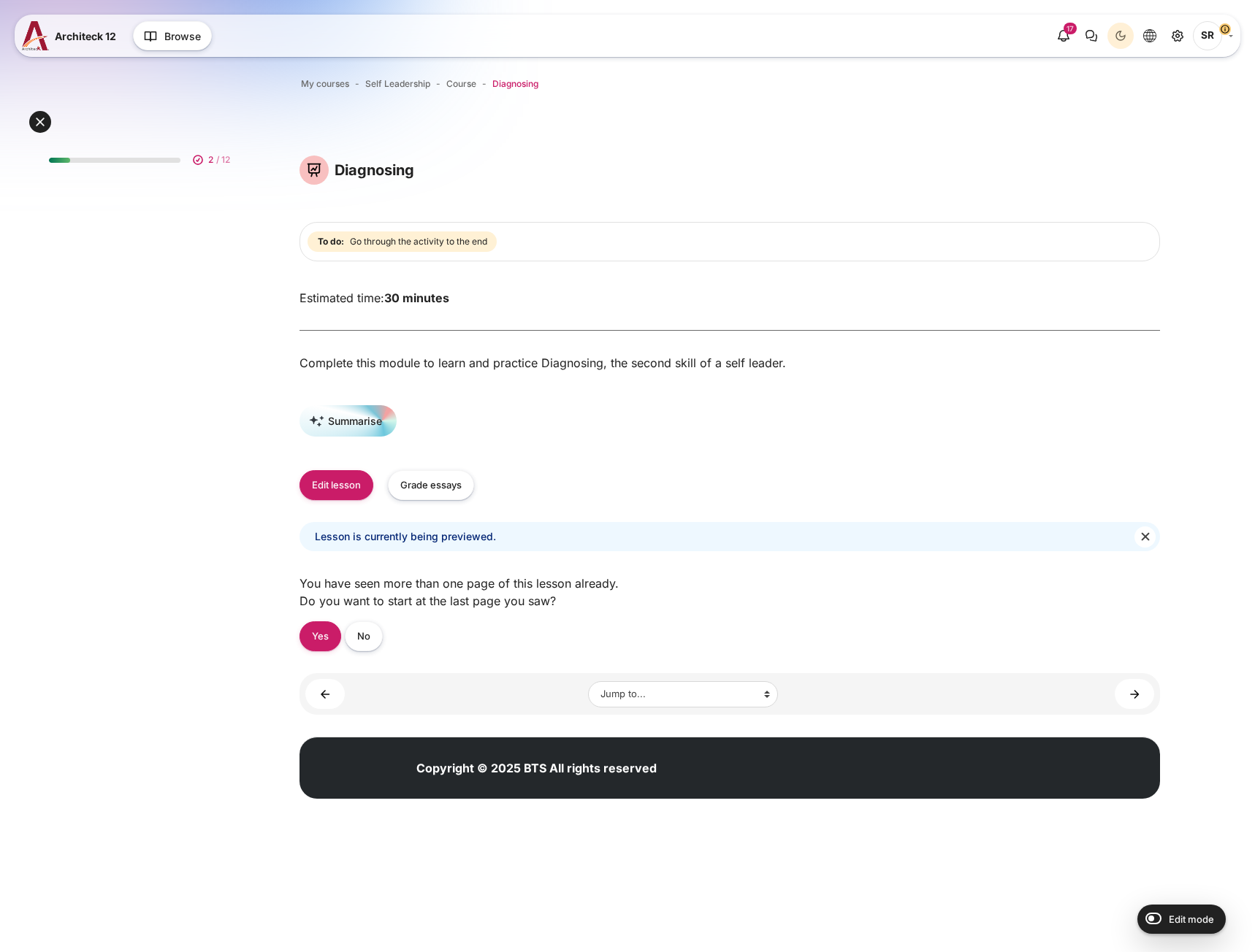
click at [506, 88] on span "Diagnosing" at bounding box center [515, 84] width 46 height 13
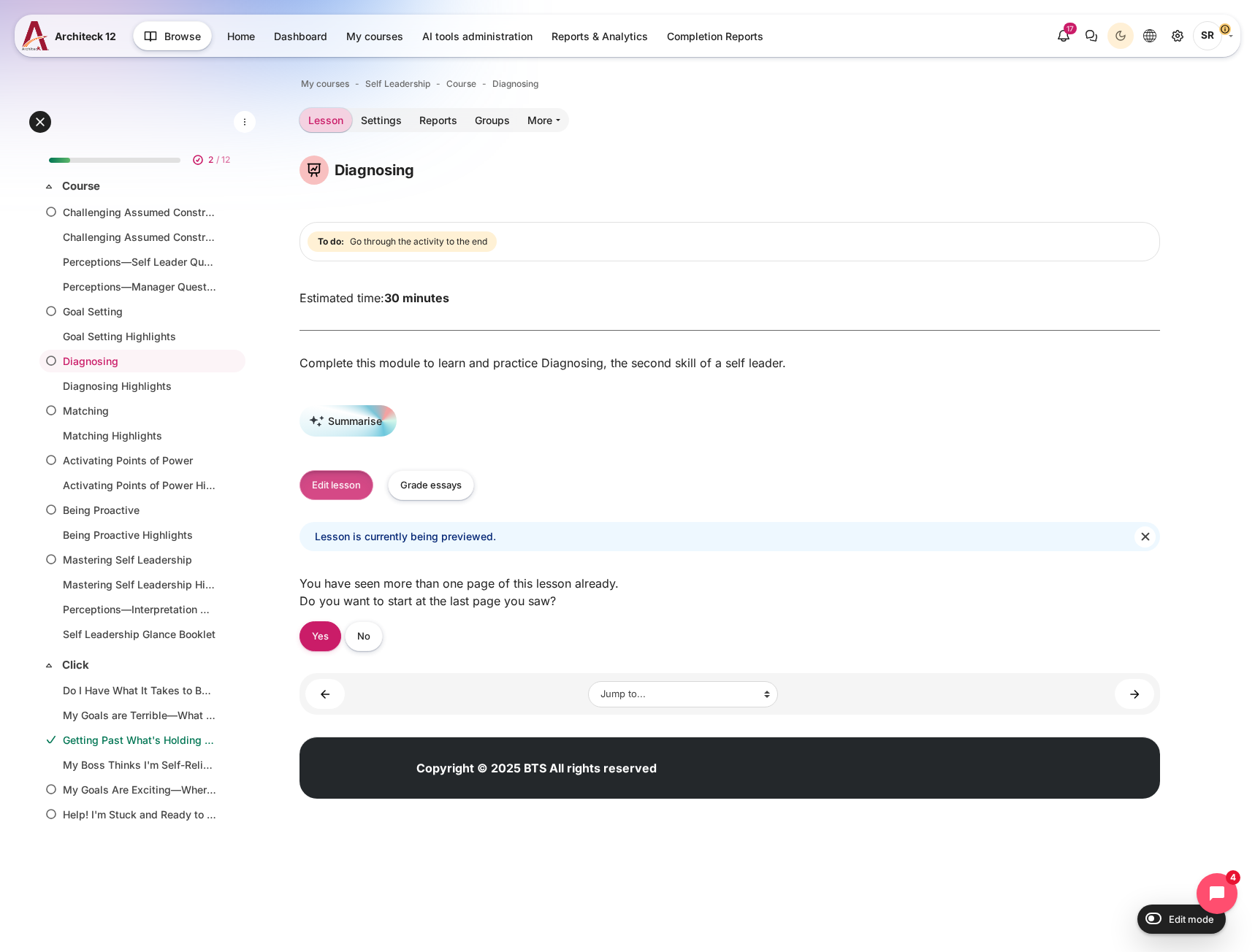
click at [338, 501] on button "Edit lesson" at bounding box center [336, 486] width 74 height 30
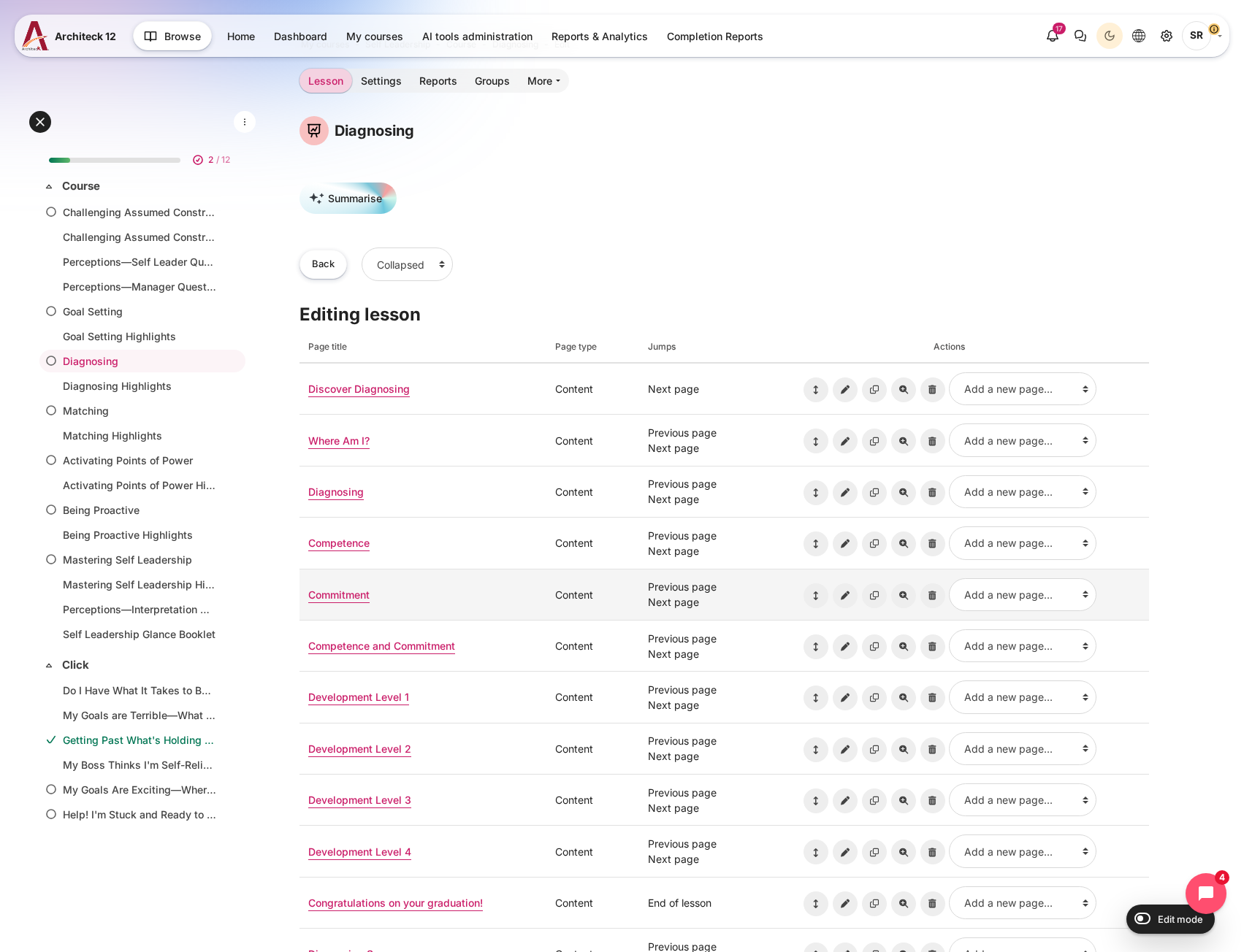
scroll to position [73, 0]
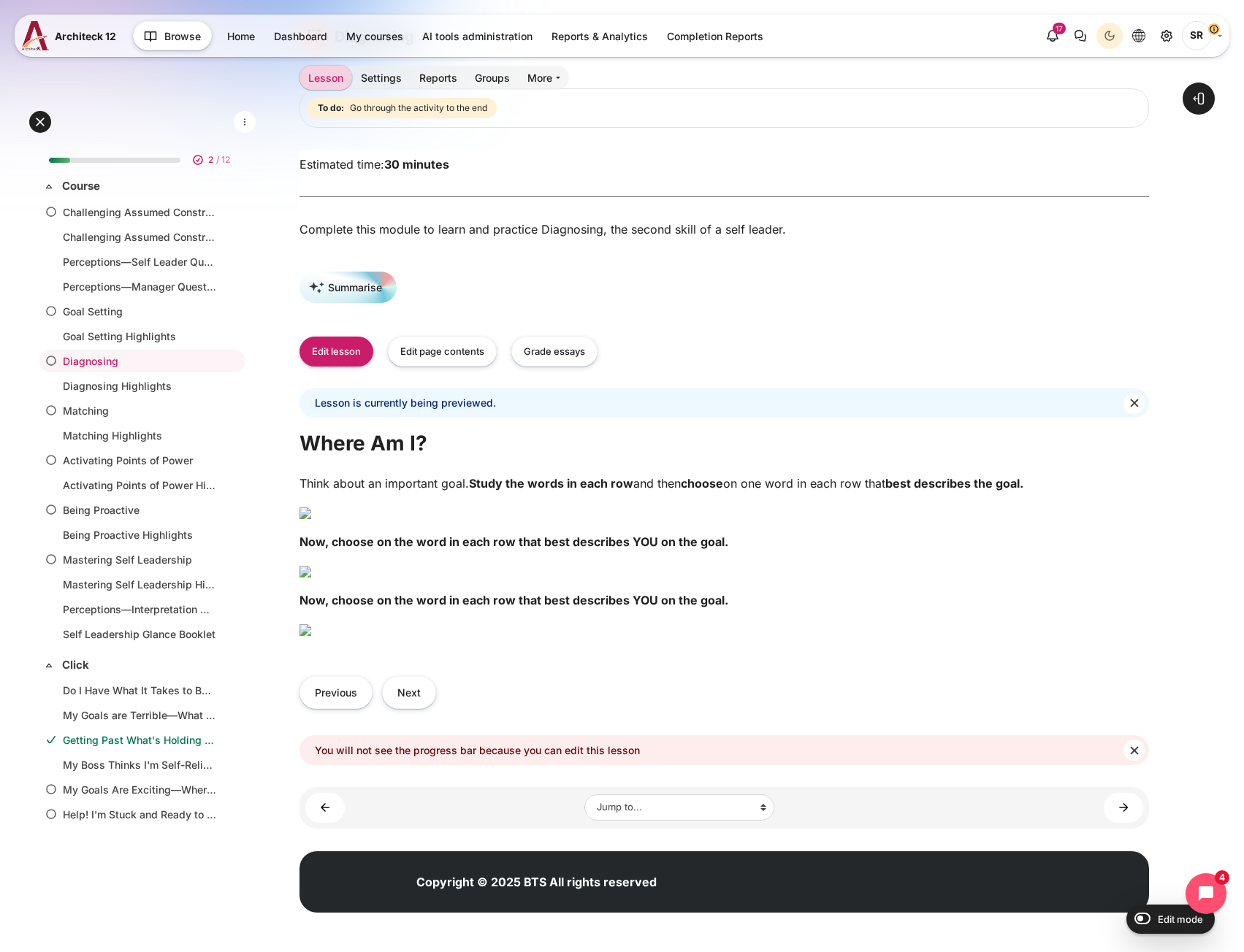
scroll to position [911, 0]
click at [329, 676] on button "Previous" at bounding box center [336, 692] width 73 height 32
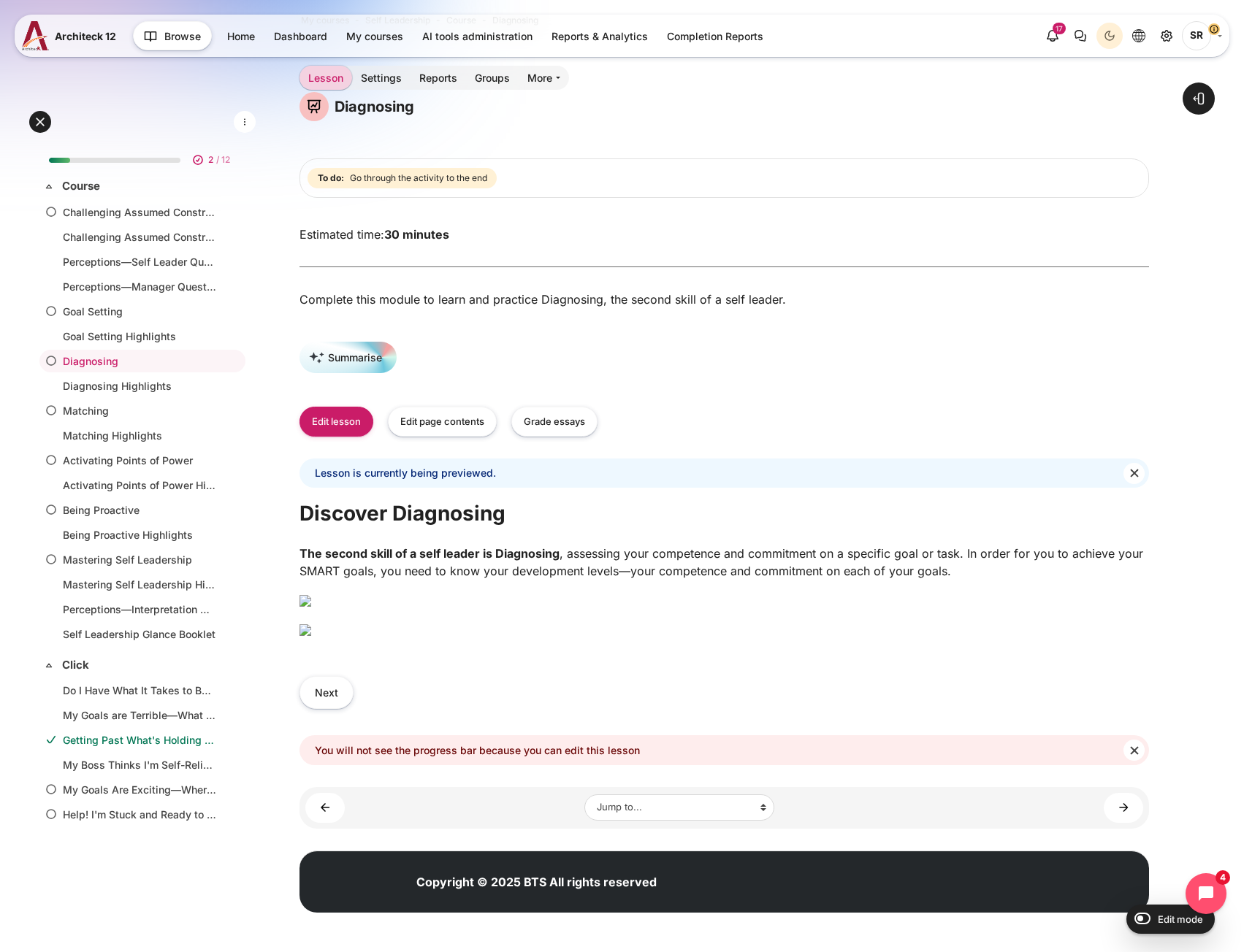
scroll to position [398, 0]
click at [327, 704] on button "Next" at bounding box center [326, 692] width 54 height 32
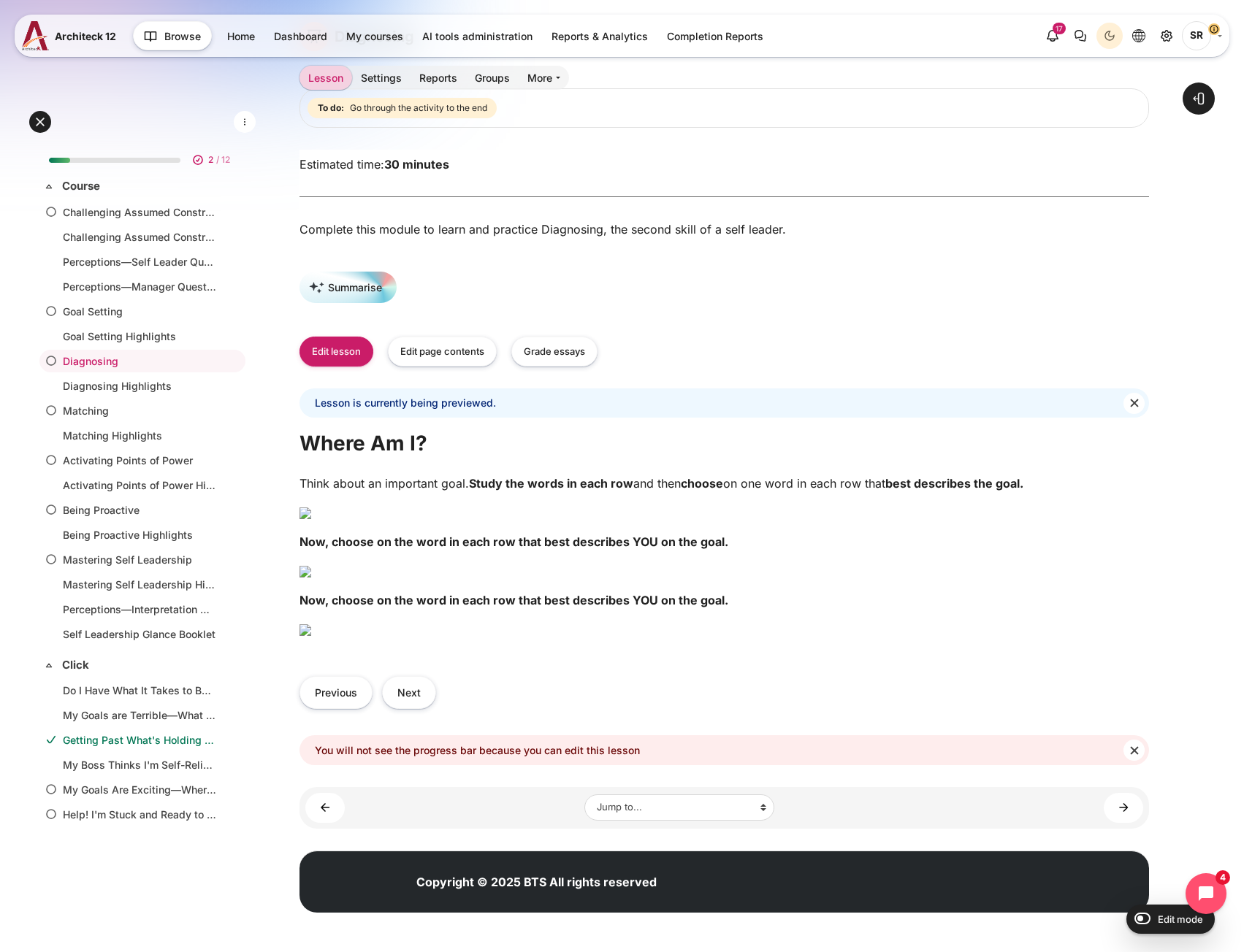
scroll to position [911, 0]
click at [395, 697] on button "Next" at bounding box center [409, 692] width 54 height 32
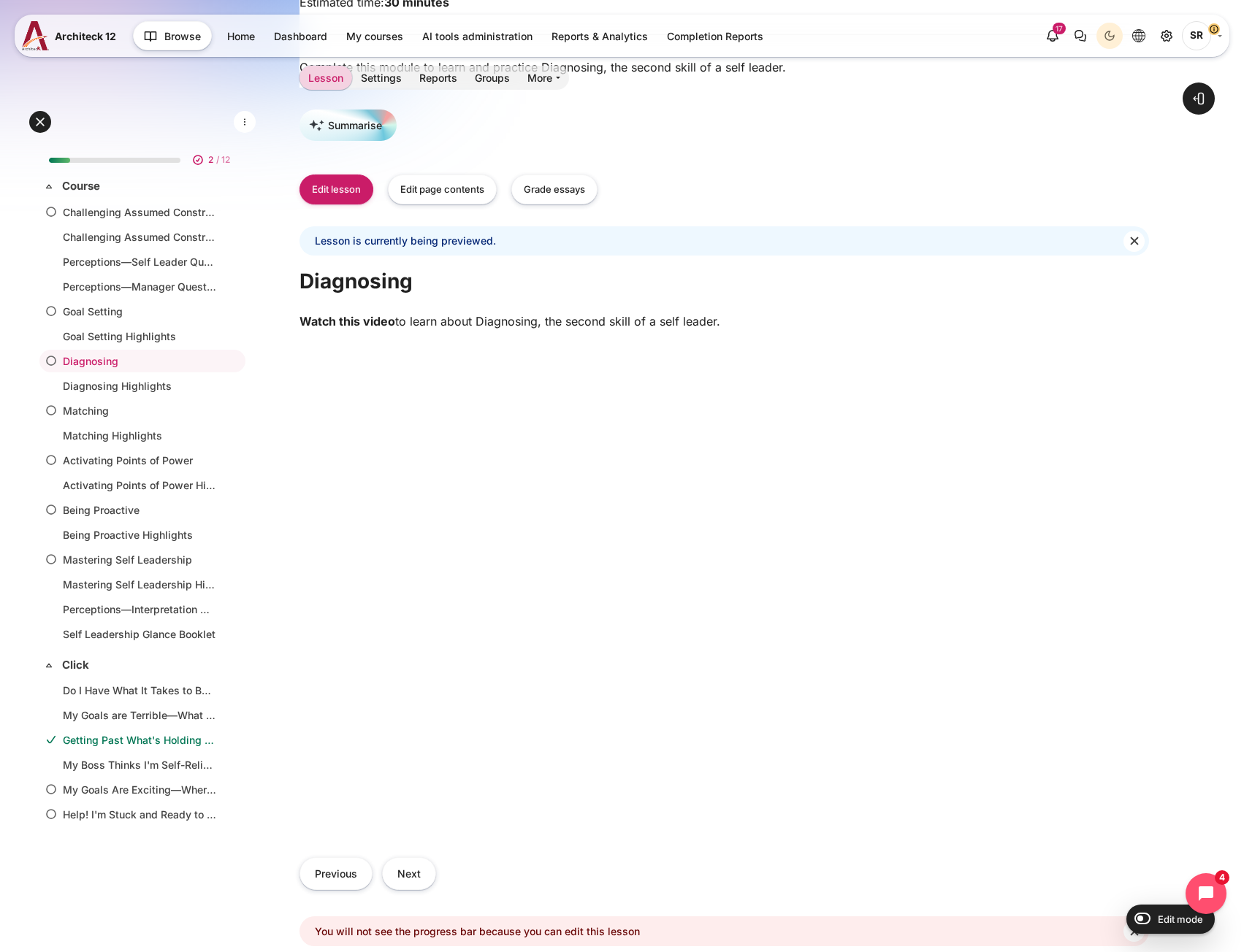
scroll to position [484, 0]
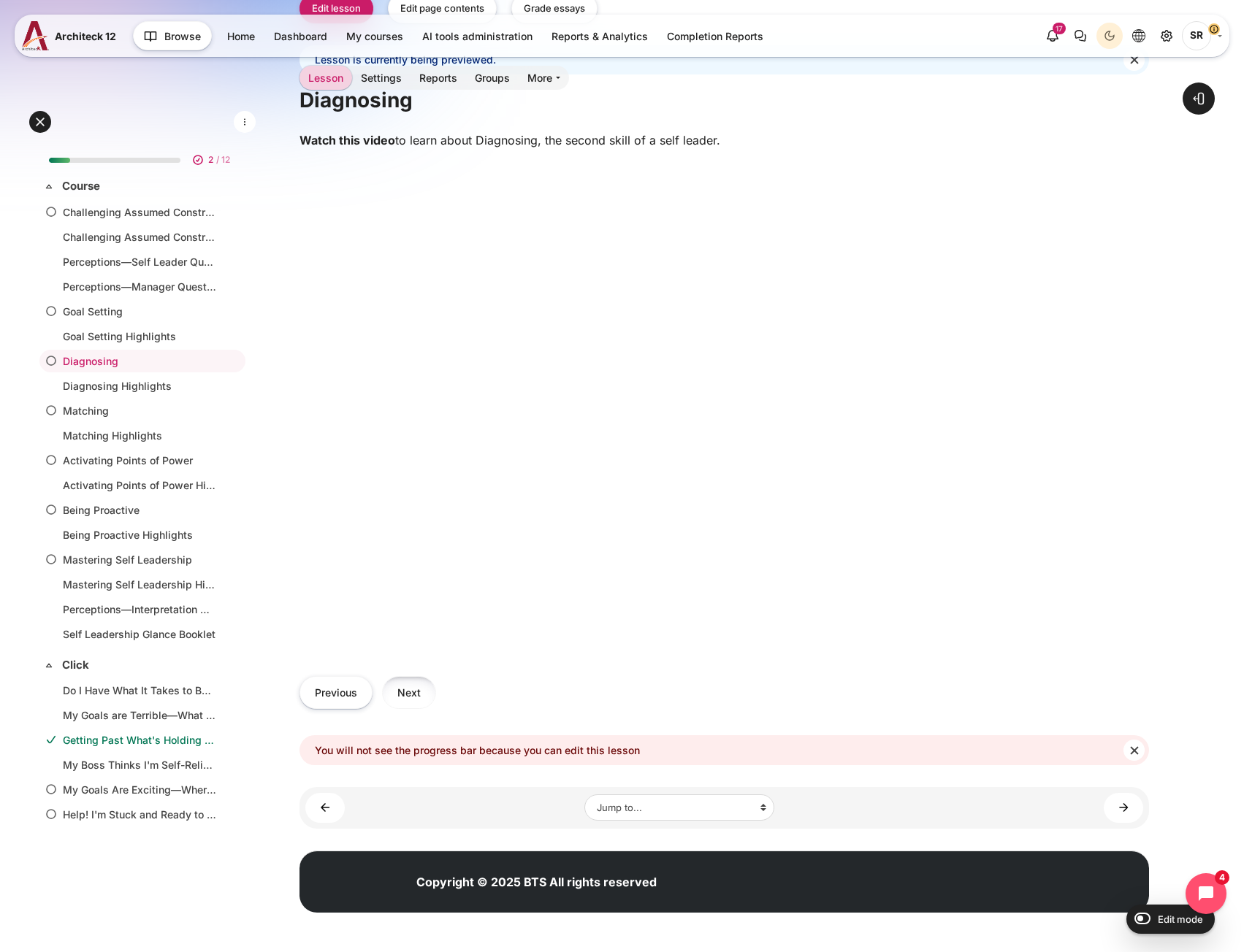
click at [414, 695] on button "Next" at bounding box center [409, 692] width 54 height 32
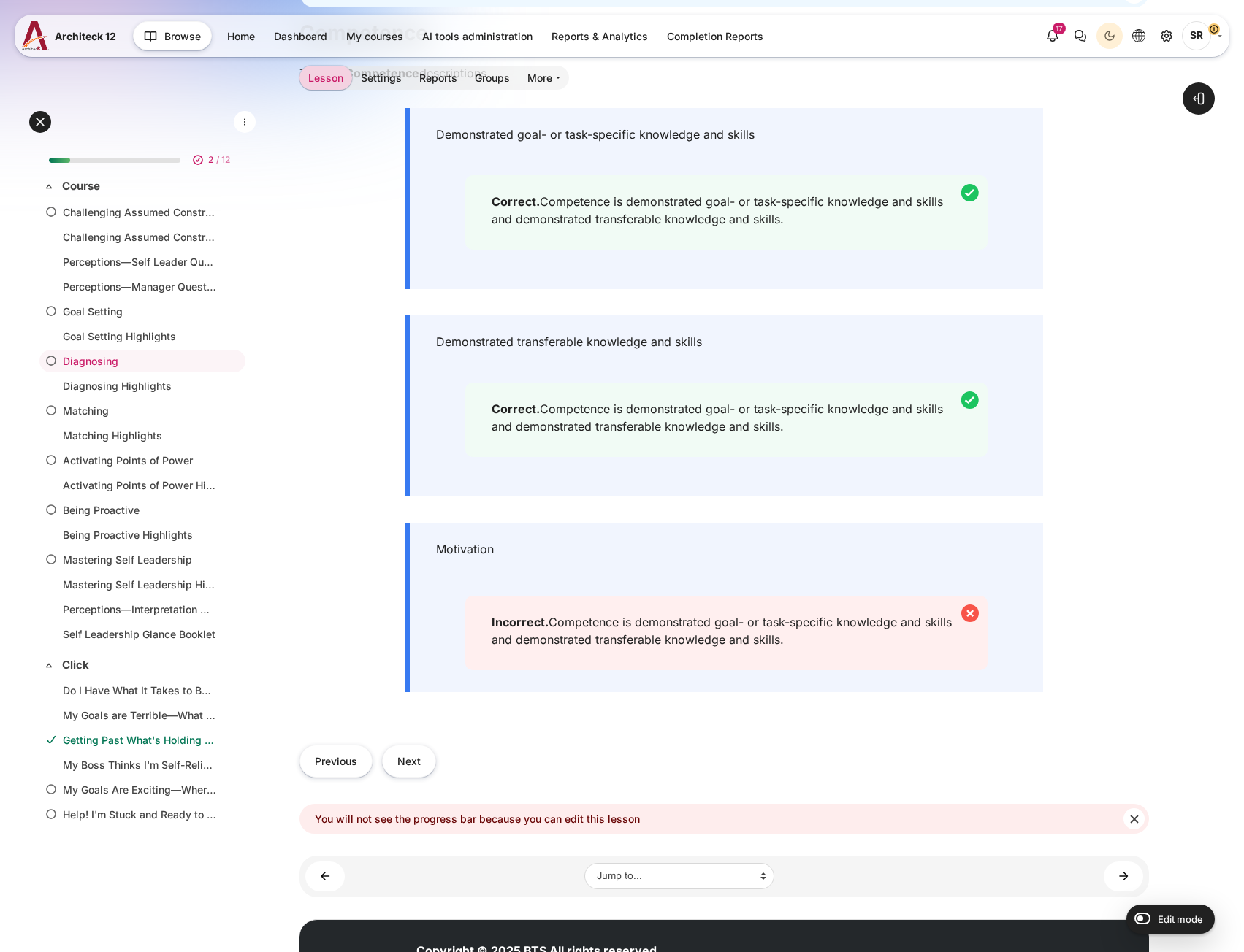
scroll to position [585, 0]
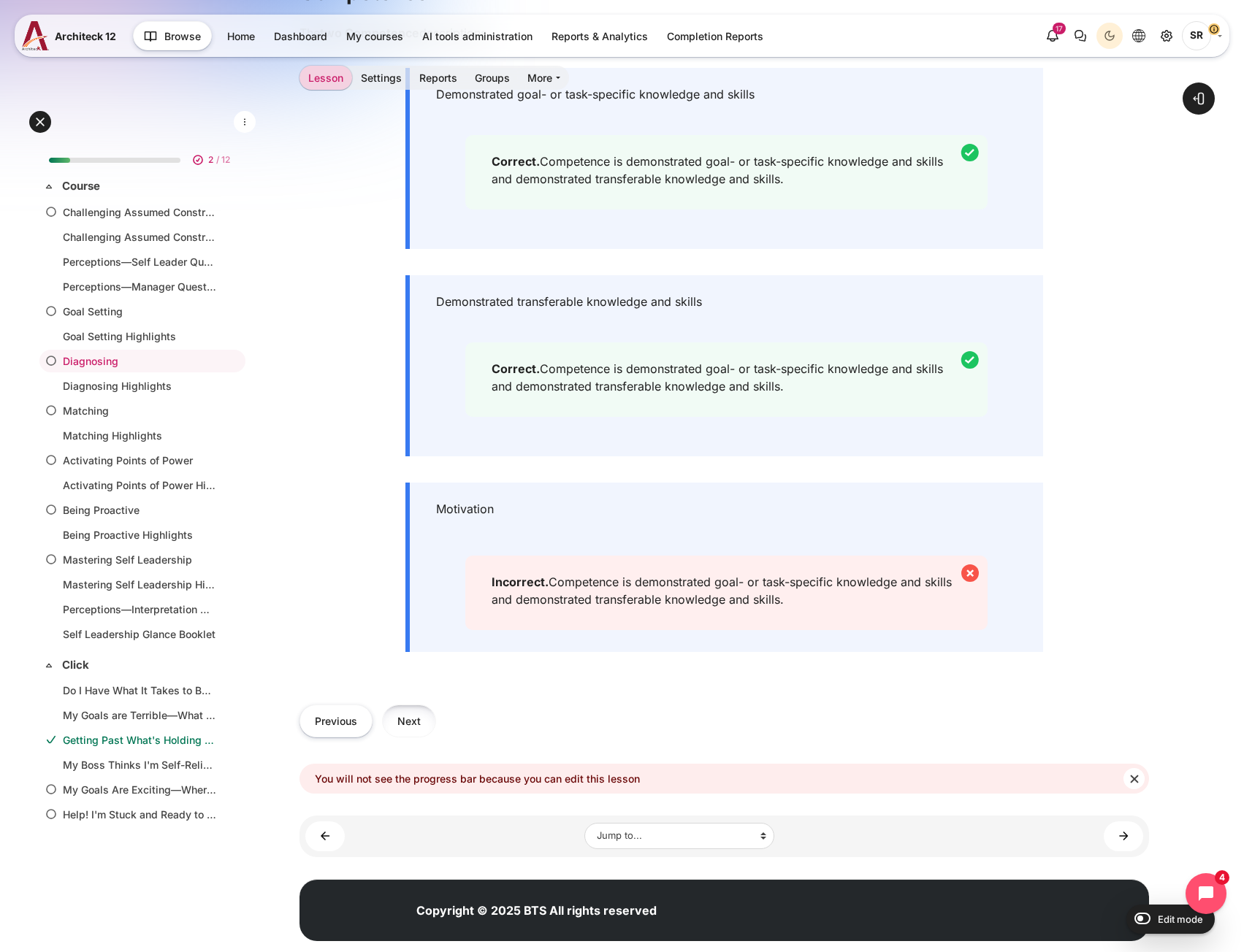
click at [423, 723] on button "Next" at bounding box center [409, 721] width 54 height 32
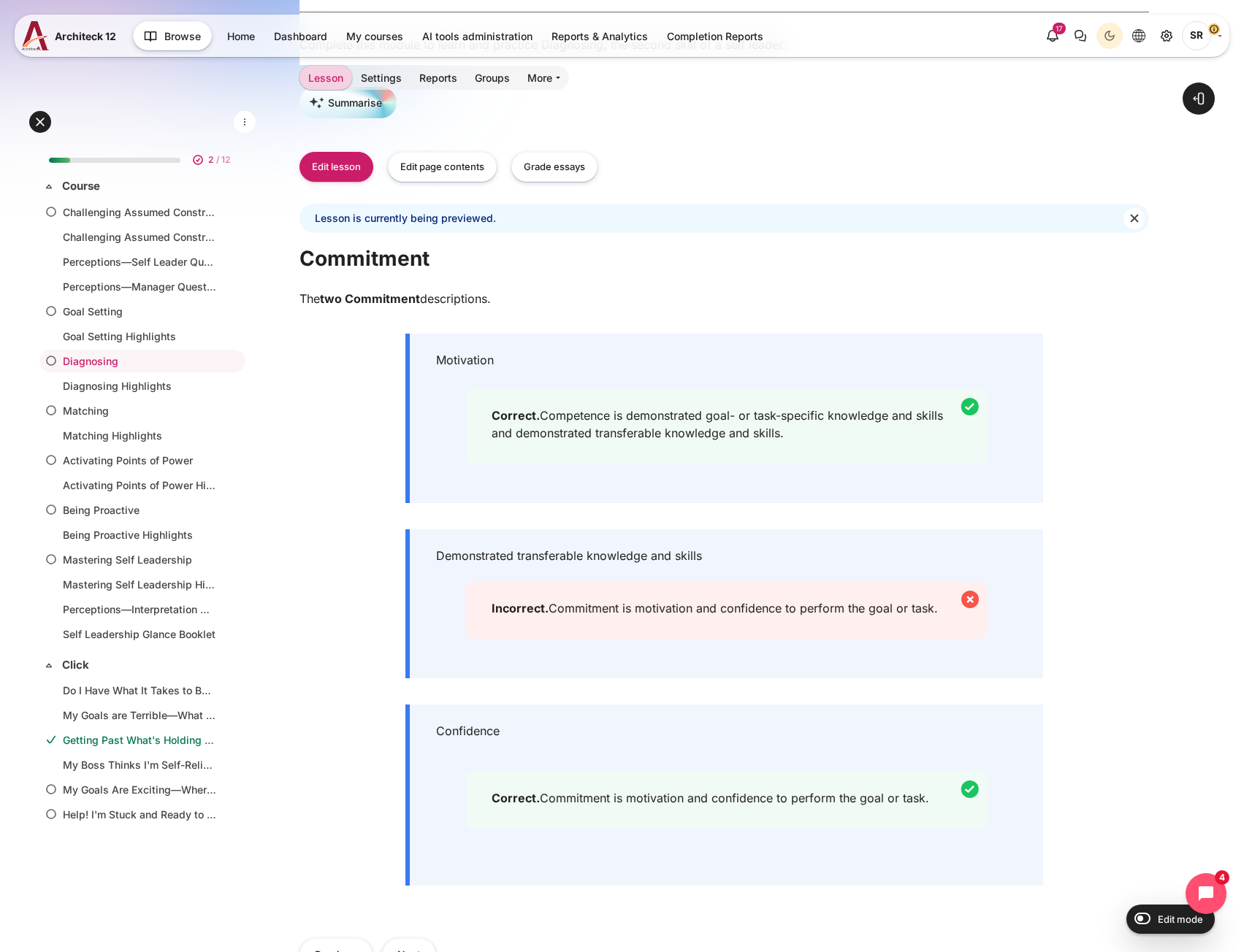
scroll to position [438, 0]
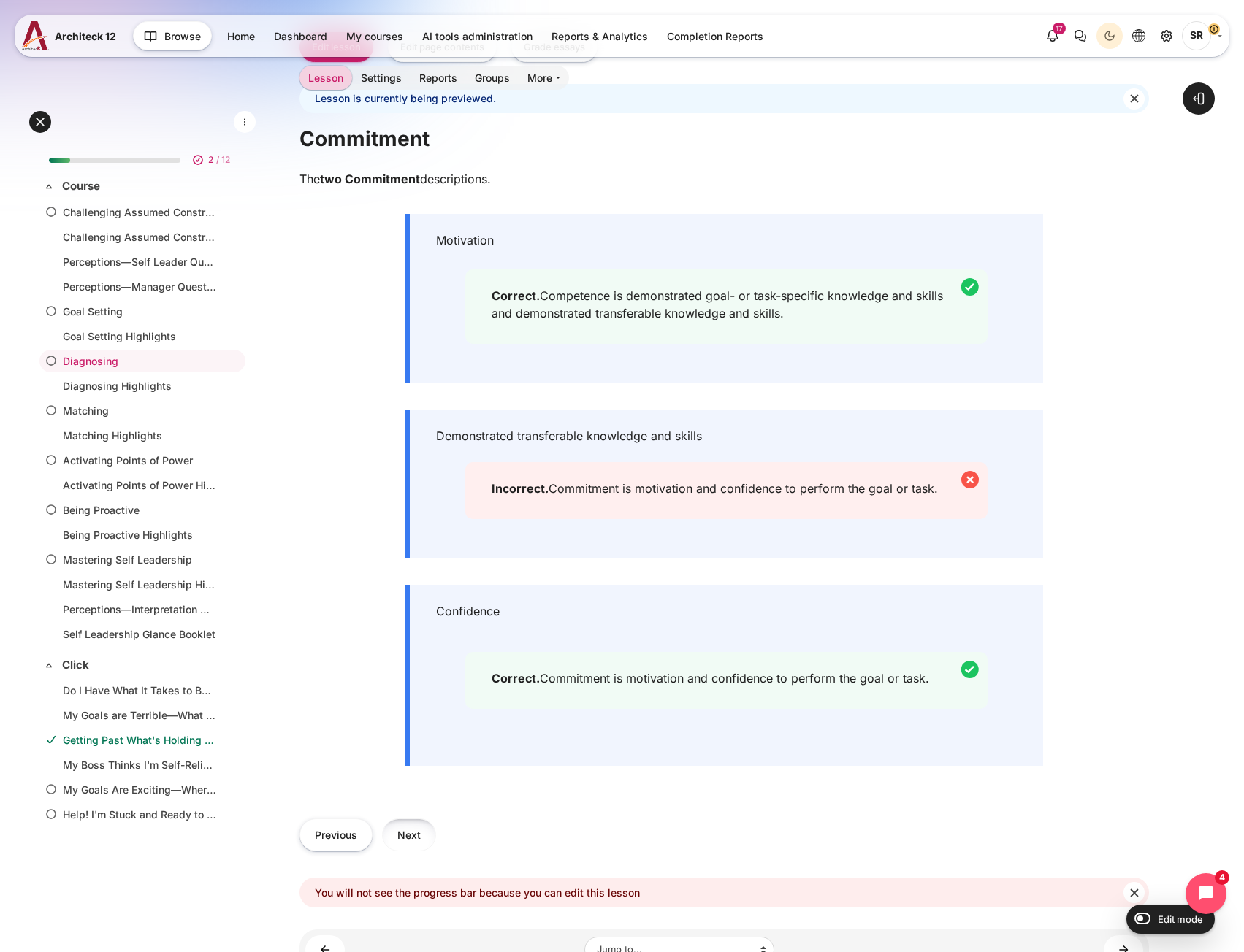
click at [417, 843] on button "Next" at bounding box center [409, 834] width 54 height 32
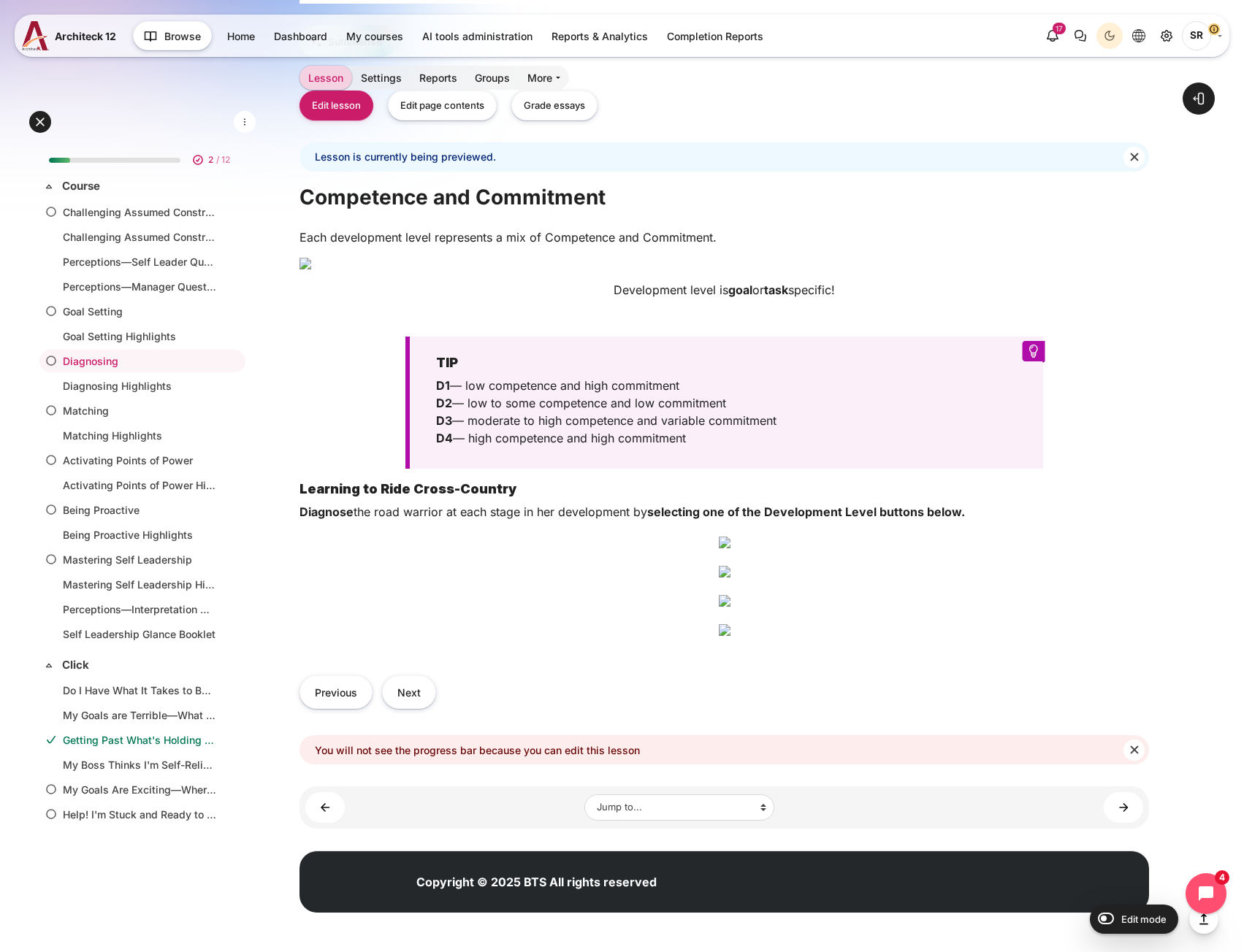
scroll to position [1642, 0]
click at [410, 695] on button "Next" at bounding box center [409, 691] width 54 height 32
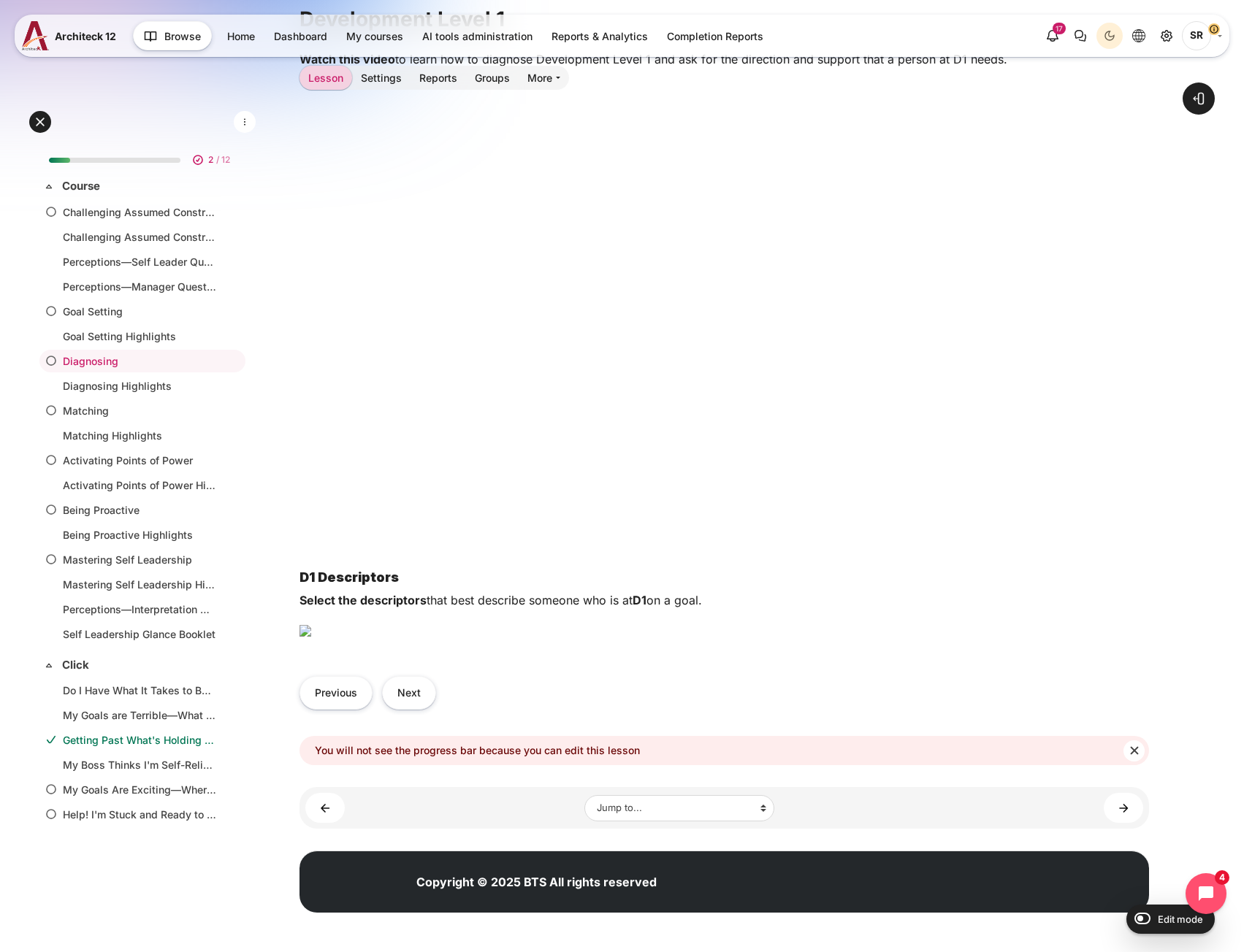
scroll to position [855, 0]
click at [406, 687] on button "Next" at bounding box center [409, 692] width 54 height 32
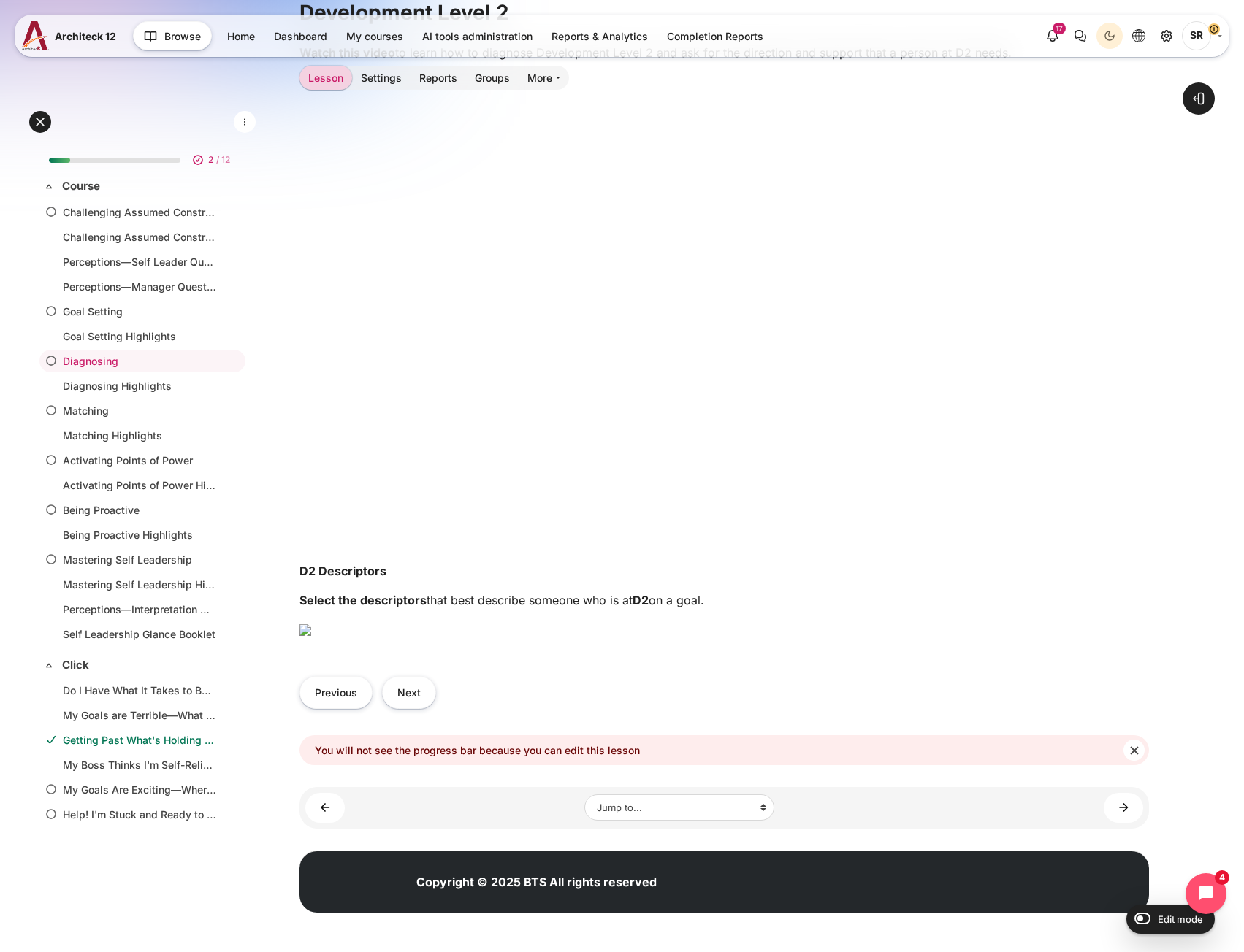
scroll to position [852, 0]
click at [411, 695] on button "Next" at bounding box center [409, 692] width 54 height 32
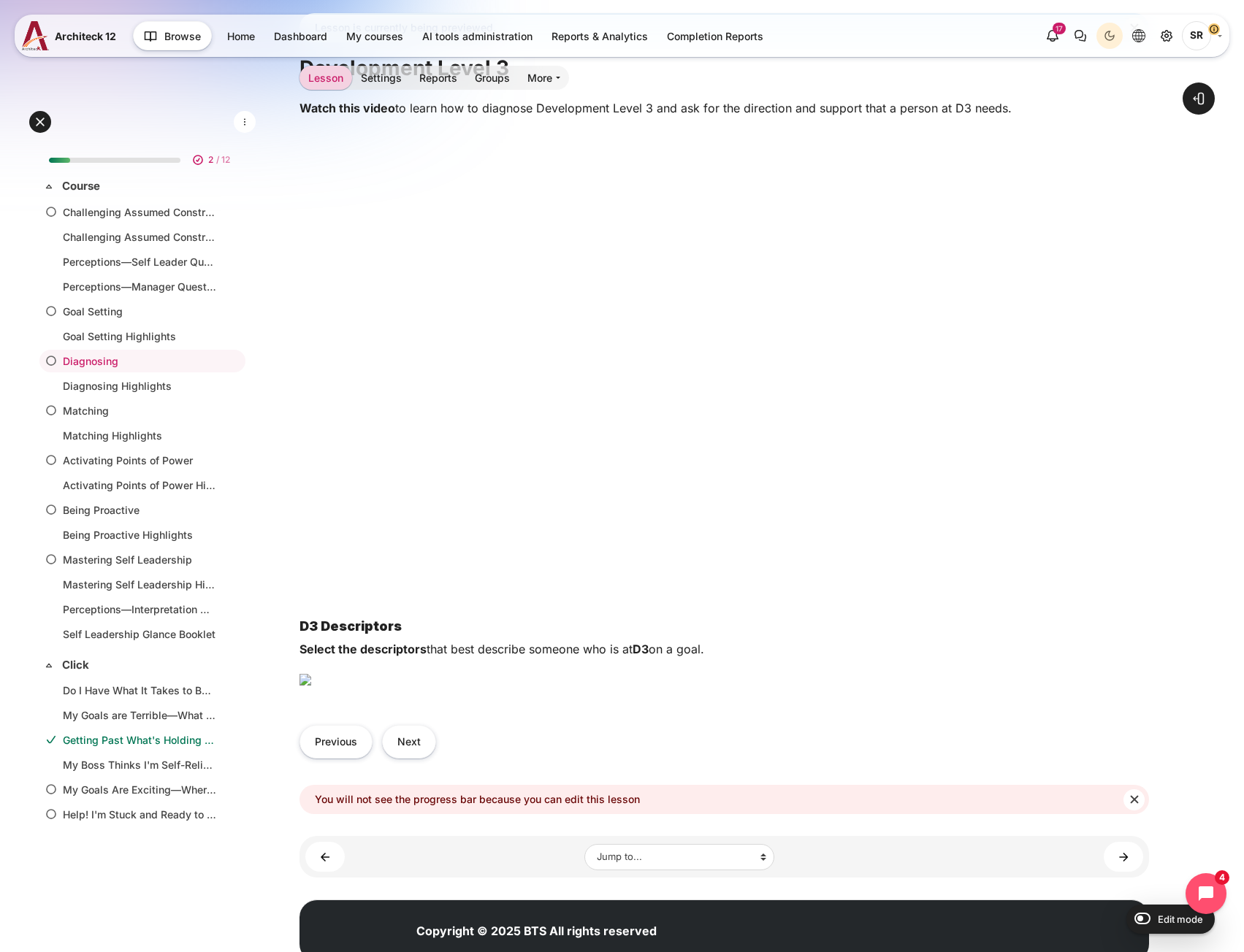
scroll to position [774, 0]
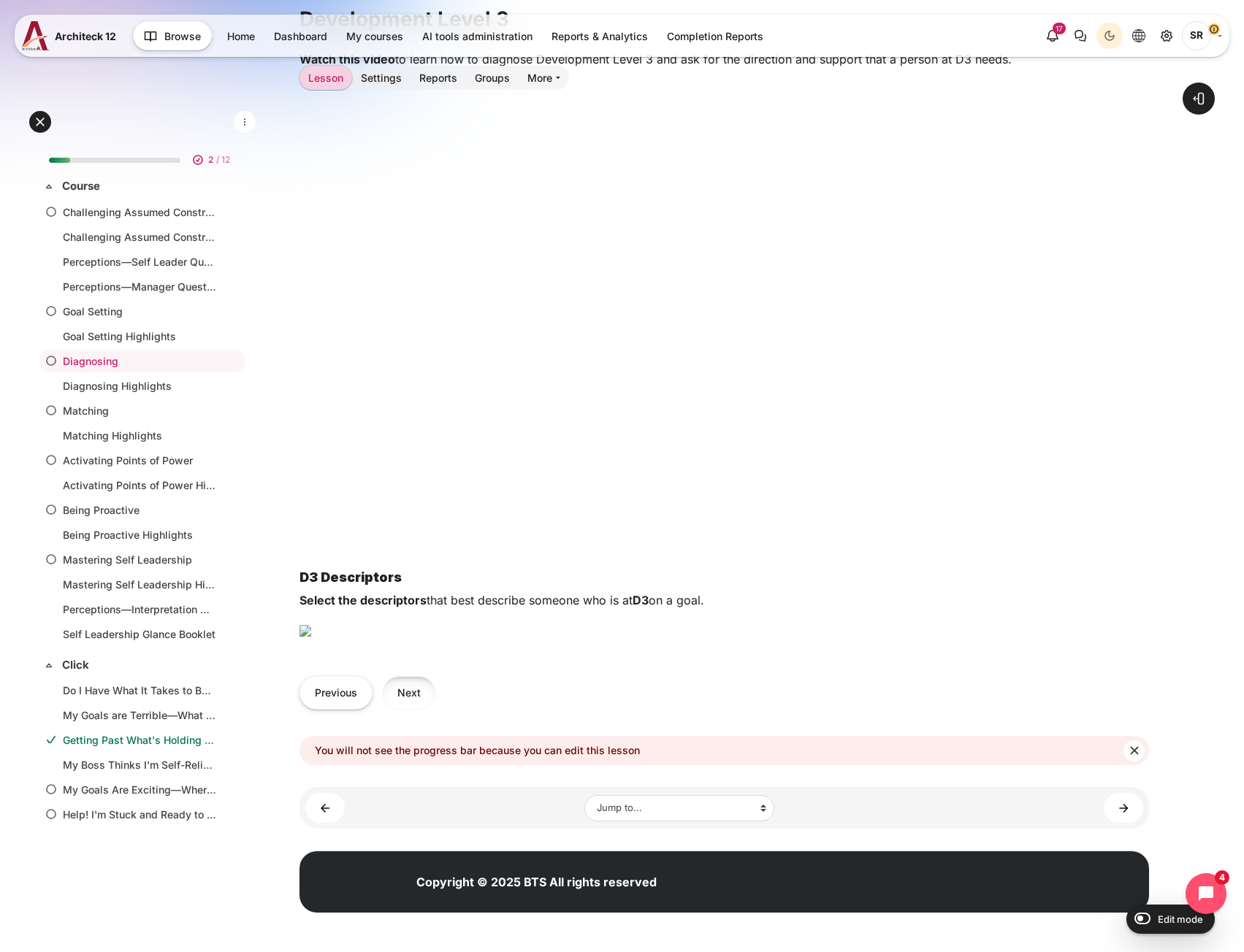
click at [422, 709] on button "Next" at bounding box center [409, 692] width 54 height 32
click at [407, 709] on button "Next" at bounding box center [409, 692] width 54 height 32
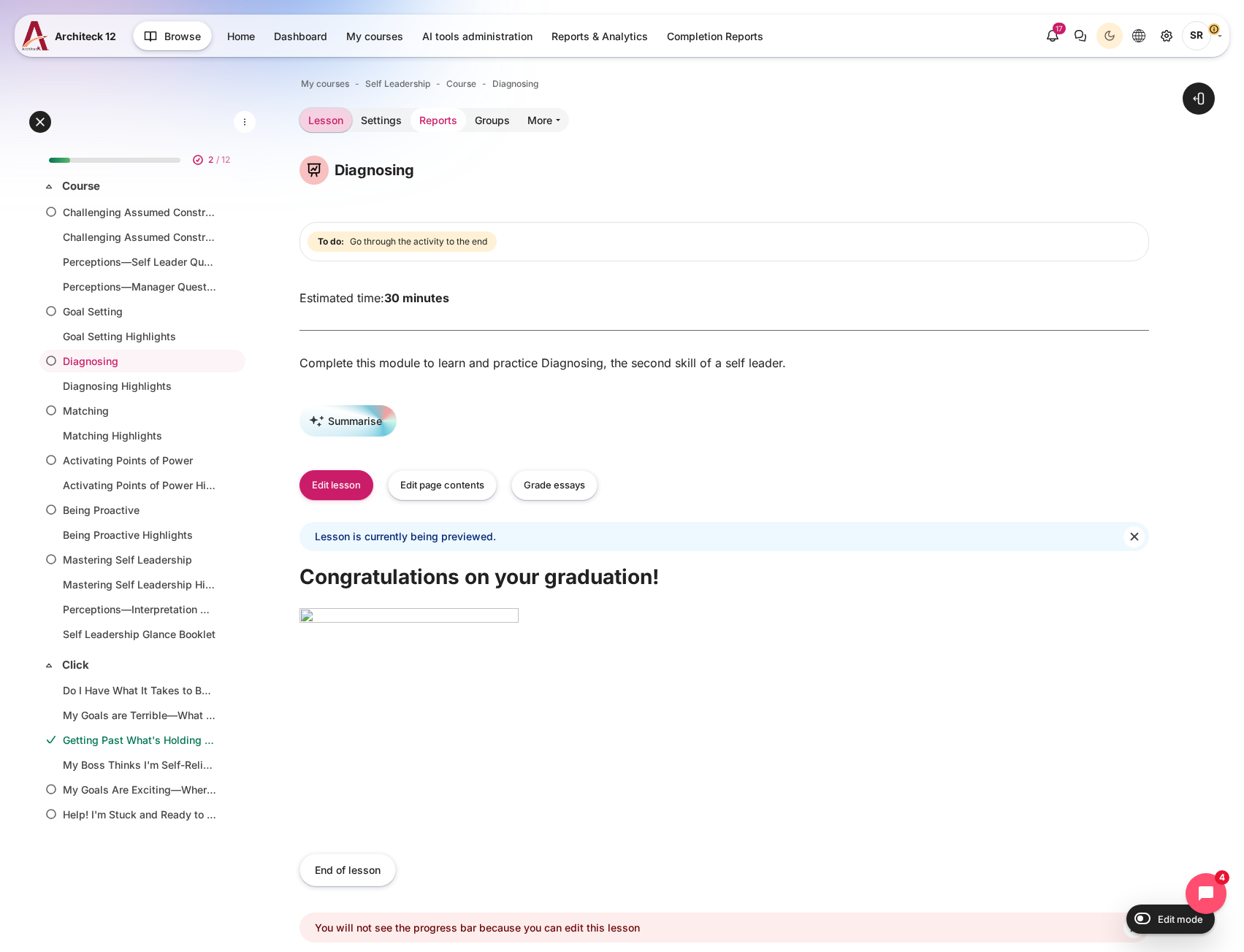
click at [429, 128] on link "Reports" at bounding box center [438, 120] width 55 height 24
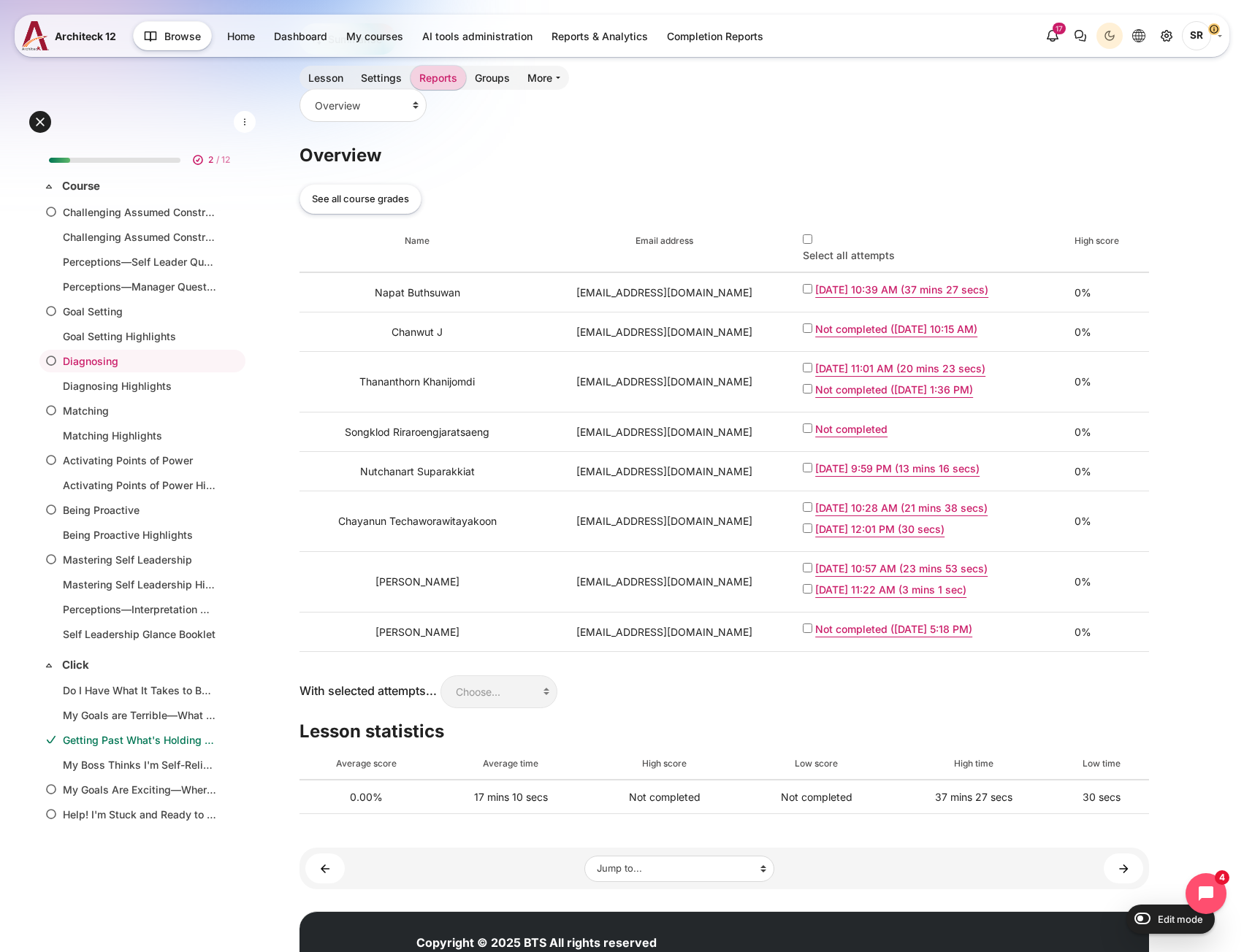
scroll to position [259, 0]
